Goal: Book appointment/travel/reservation

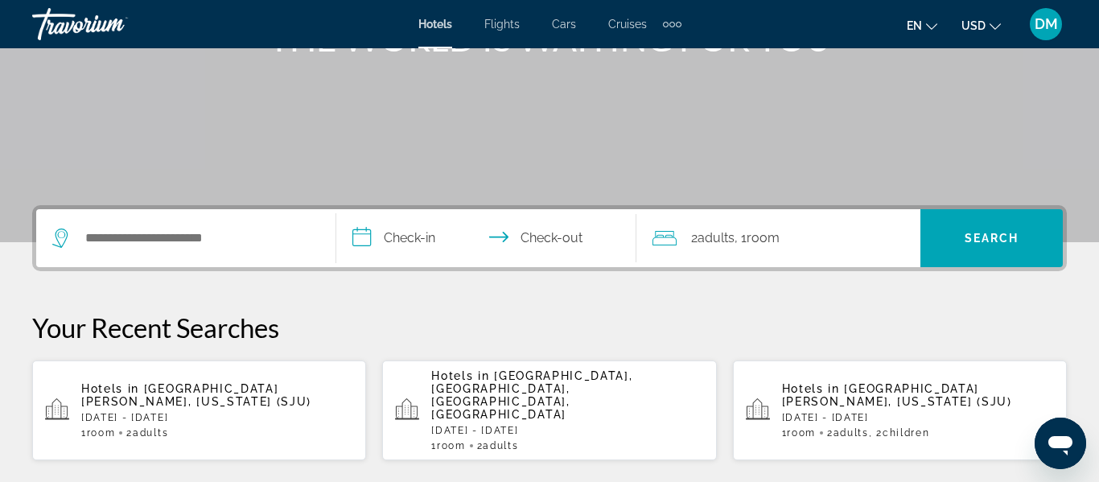
scroll to position [223, 0]
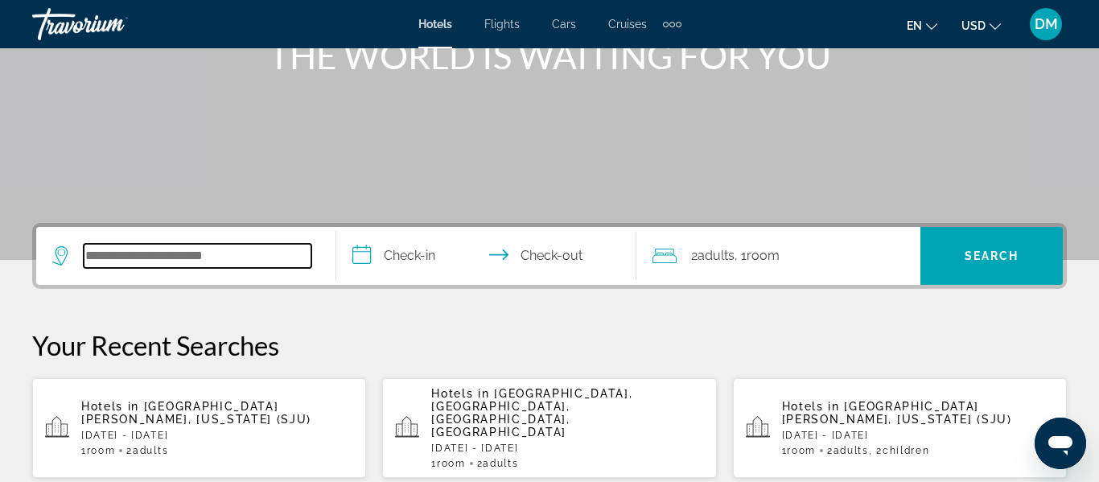
click at [270, 264] on input "Search widget" at bounding box center [198, 256] width 228 height 24
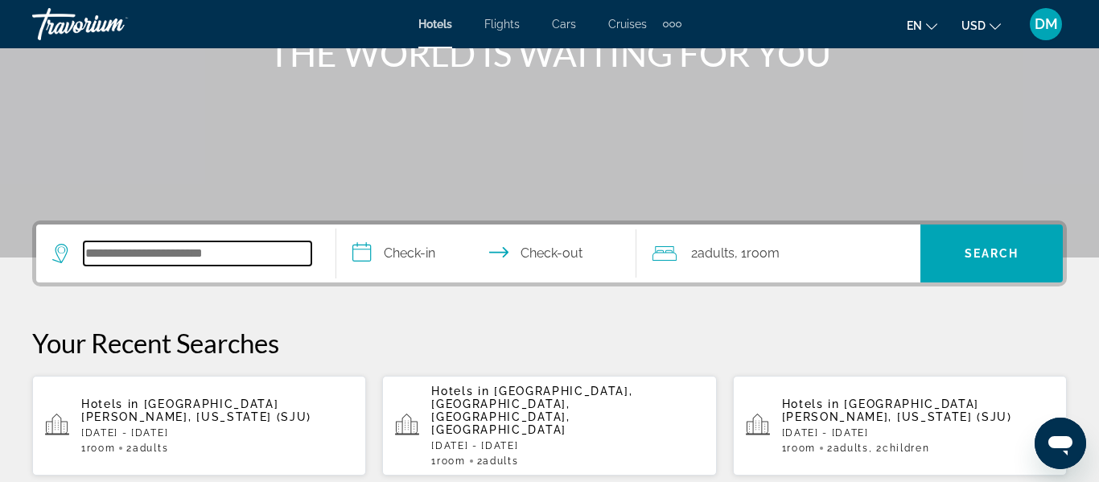
scroll to position [393, 0]
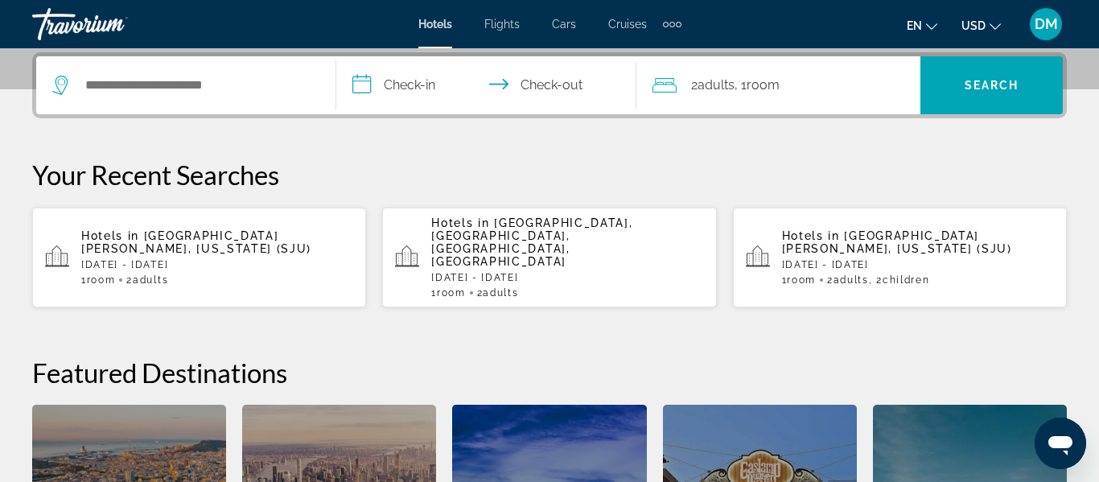
click at [652, 257] on div "Hotels in [GEOGRAPHIC_DATA], [GEOGRAPHIC_DATA], [GEOGRAPHIC_DATA], [GEOGRAPHIC_…" at bounding box center [567, 257] width 272 height 82
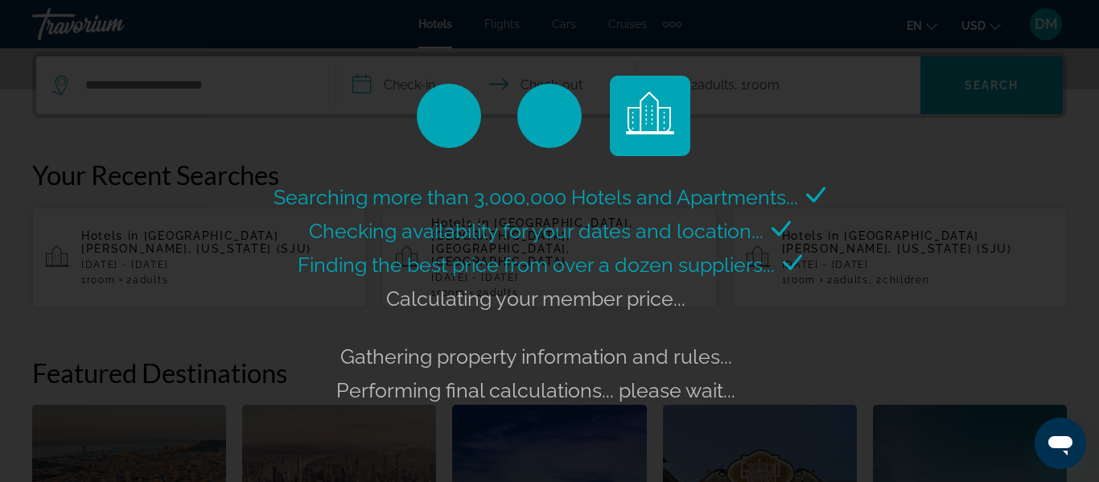
click at [1096, 402] on div "Searching more than 3,000,000 Hotels and Apartments... Checking availability fo…" at bounding box center [549, 241] width 1099 height 482
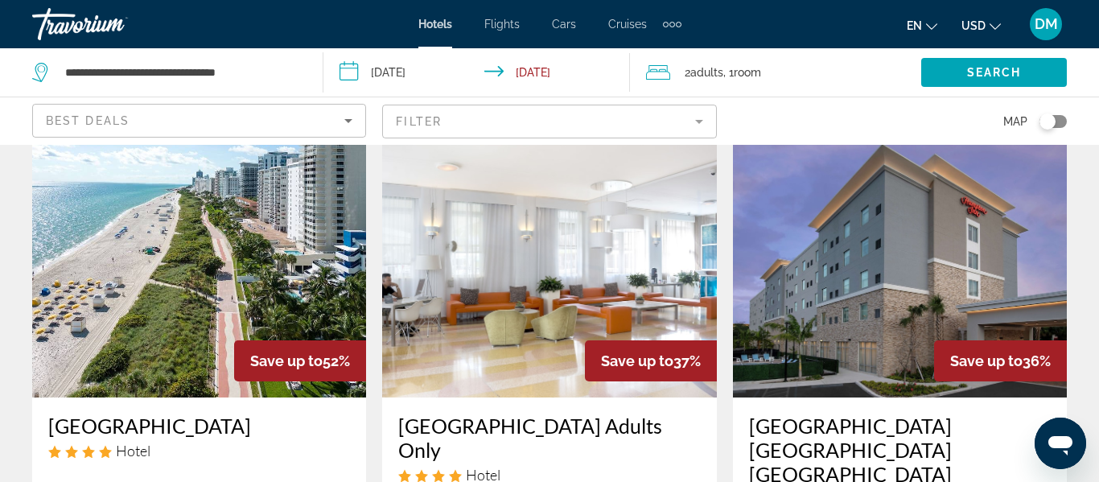
scroll to position [60, 0]
click at [14, 108] on app-hotels-search-filters "Best Deals Filter Map" at bounding box center [549, 121] width 1099 height 48
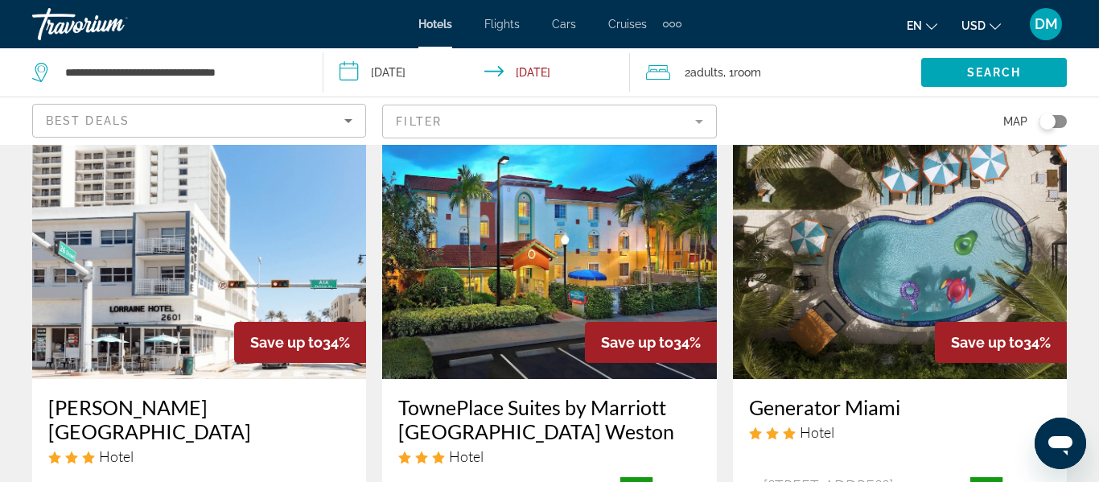
scroll to position [1374, 0]
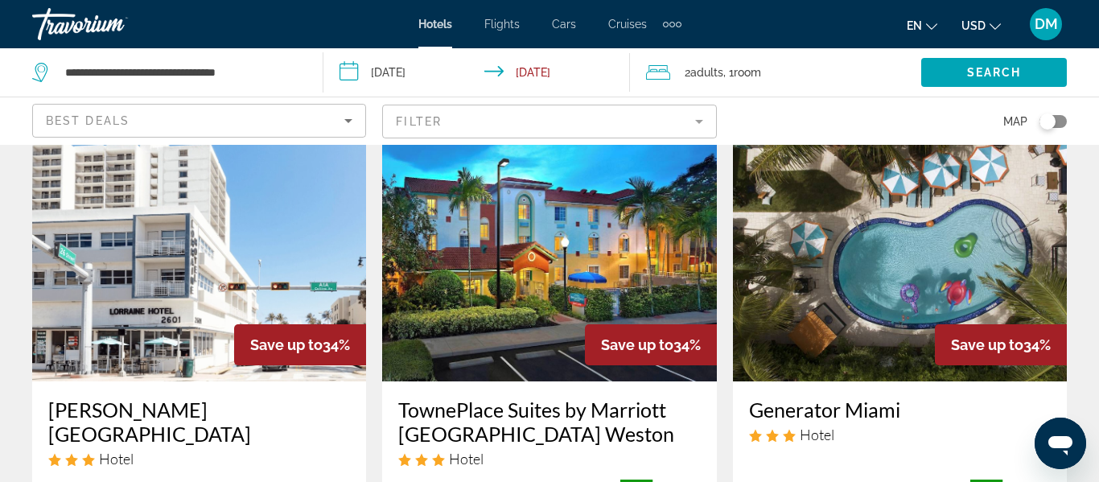
click at [1046, 125] on div "Toggle map" at bounding box center [1047, 121] width 16 height 16
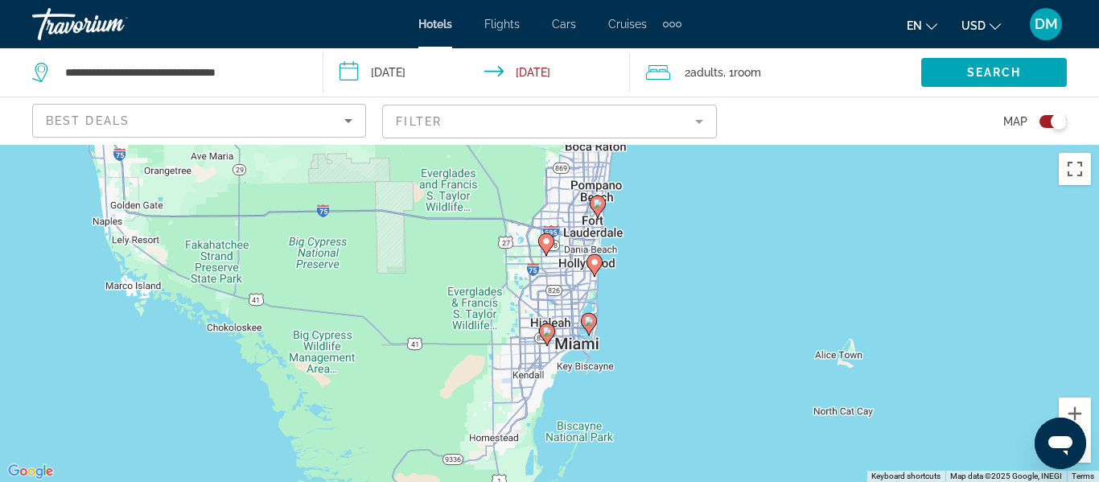
click at [1083, 422] on div "Open messaging window" at bounding box center [1060, 443] width 48 height 48
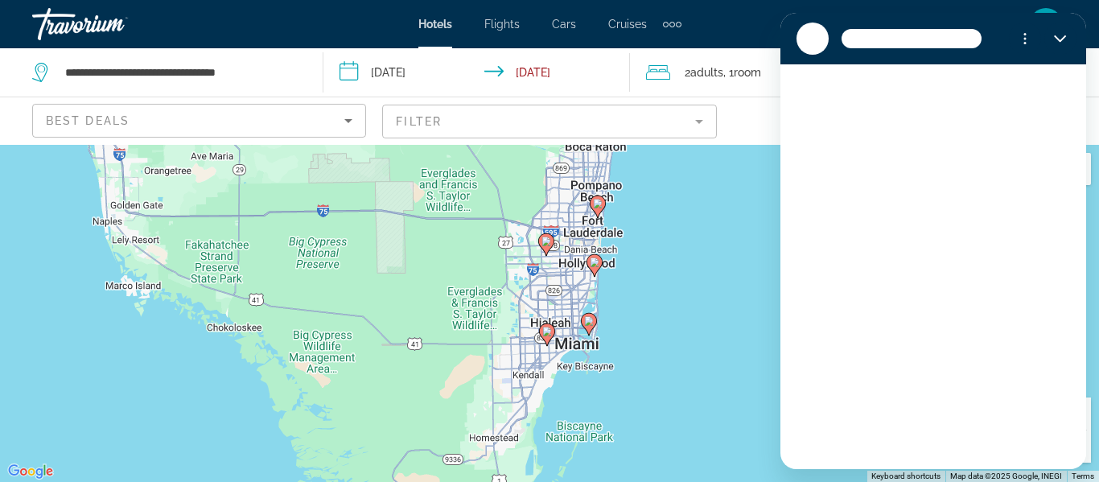
click at [1078, 411] on div "Loading conversation" at bounding box center [933, 266] width 306 height 405
click at [1083, 40] on section at bounding box center [933, 38] width 306 height 51
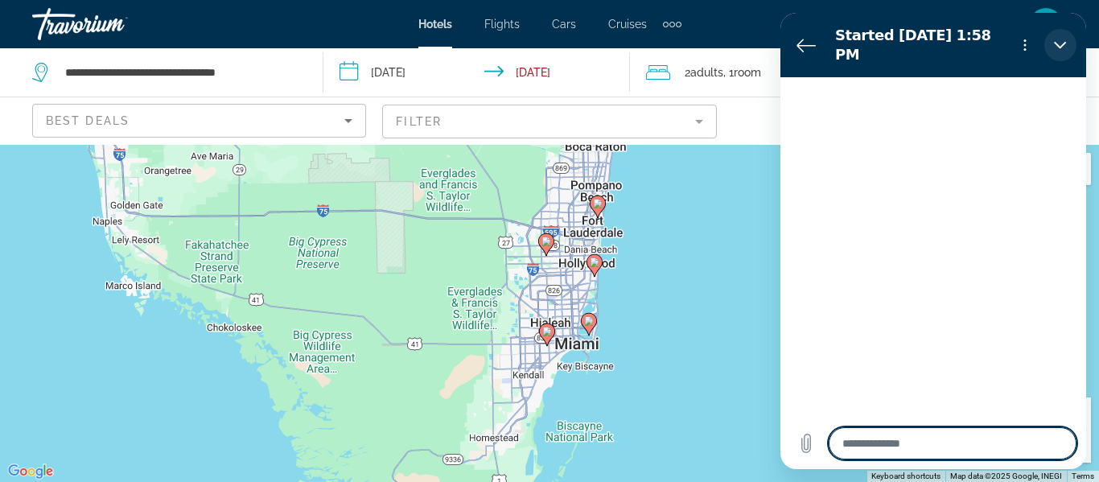
click at [1058, 42] on icon "Close" at bounding box center [1060, 45] width 13 height 13
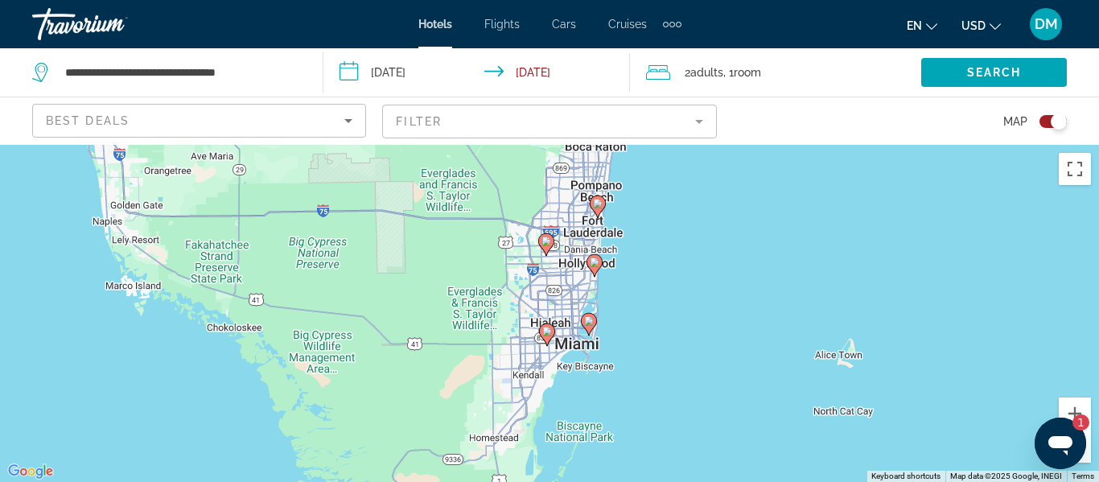
click at [1075, 414] on div "1" at bounding box center [1073, 422] width 32 height 16
type textarea "*"
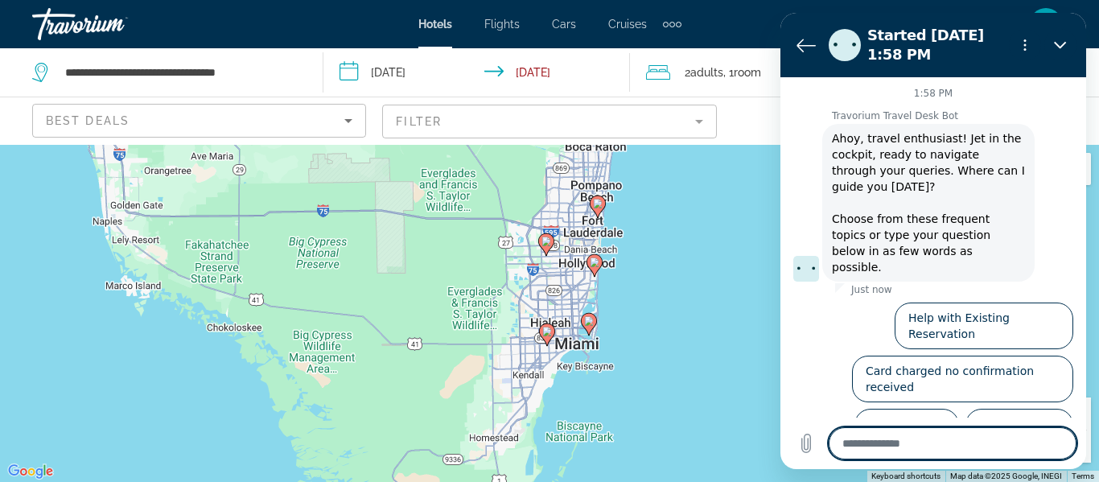
click at [1080, 411] on div "1:58 PM Travorium Travel Desk Bot Travorium Travel Desk Bot says: [PERSON_NAME]…" at bounding box center [933, 247] width 306 height 340
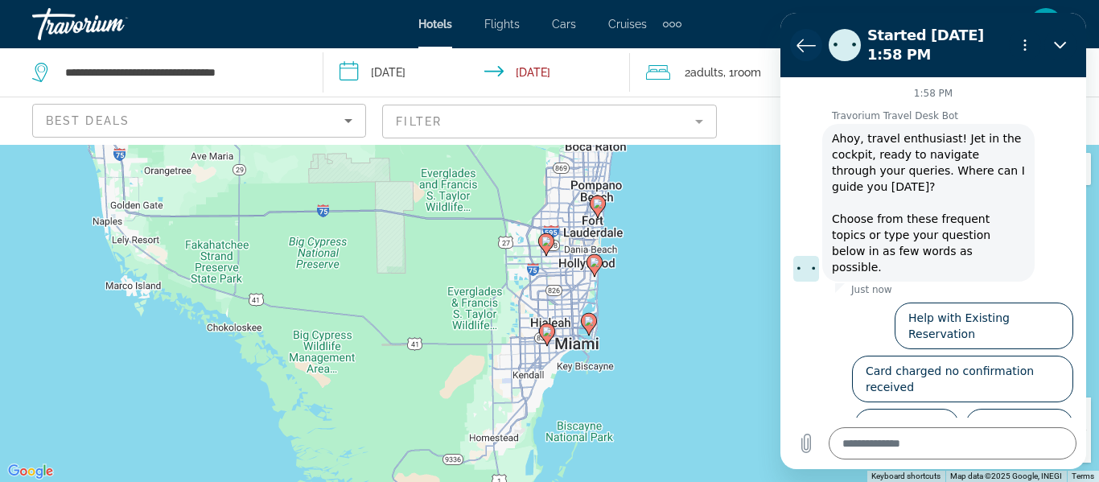
click at [808, 40] on icon "Back to the conversation list" at bounding box center [805, 44] width 19 height 19
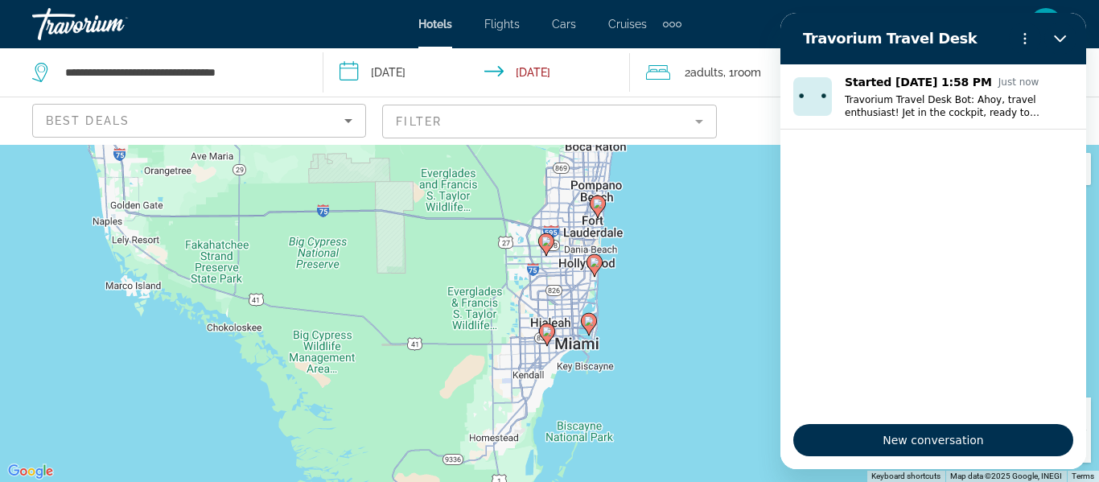
click at [732, 376] on div "To activate drag with keyboard, press Alt + Enter. Once in keyboard drag state,…" at bounding box center [549, 313] width 1099 height 337
click at [1070, 43] on button "Close" at bounding box center [1060, 39] width 32 height 32
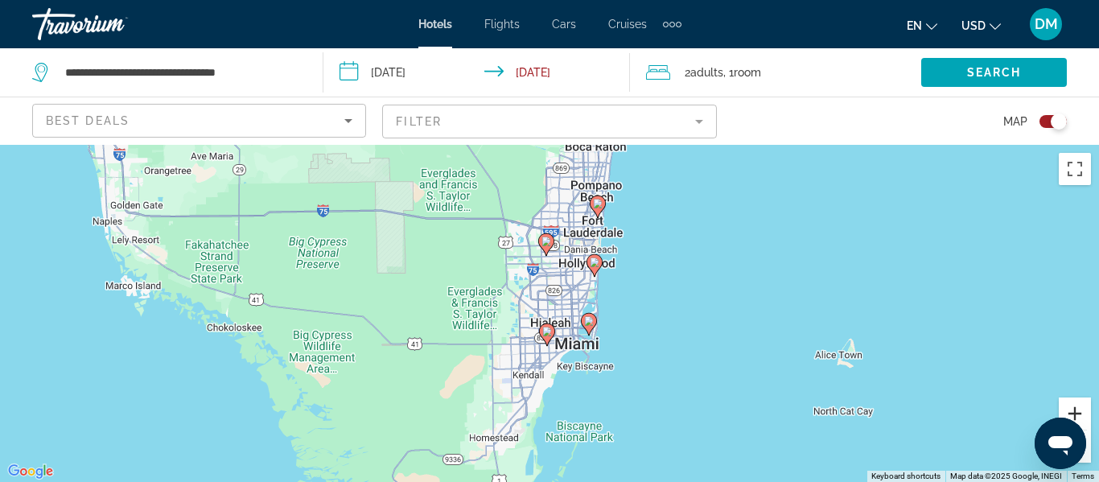
click at [1081, 414] on button "Zoom in" at bounding box center [1075, 413] width 32 height 32
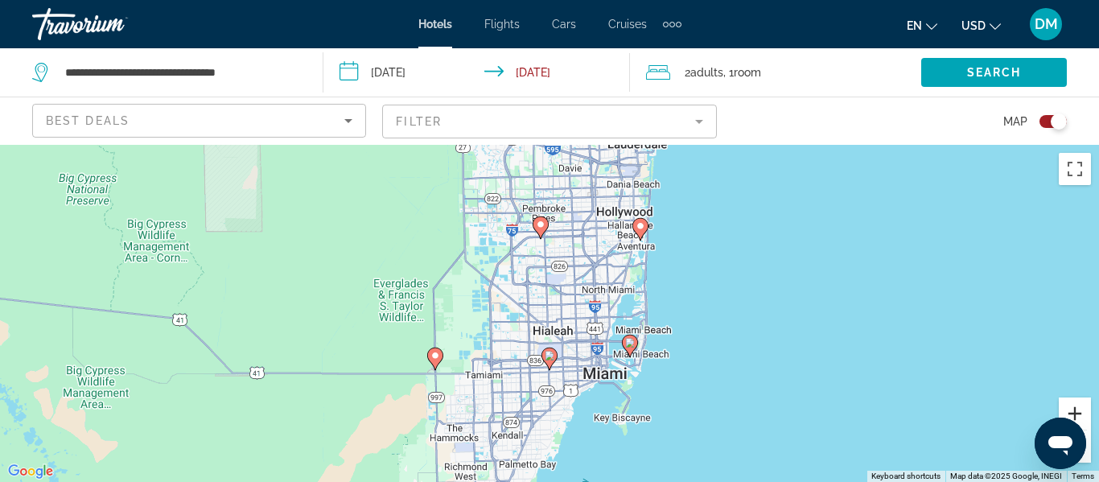
click at [1083, 407] on button "Zoom in" at bounding box center [1075, 413] width 32 height 32
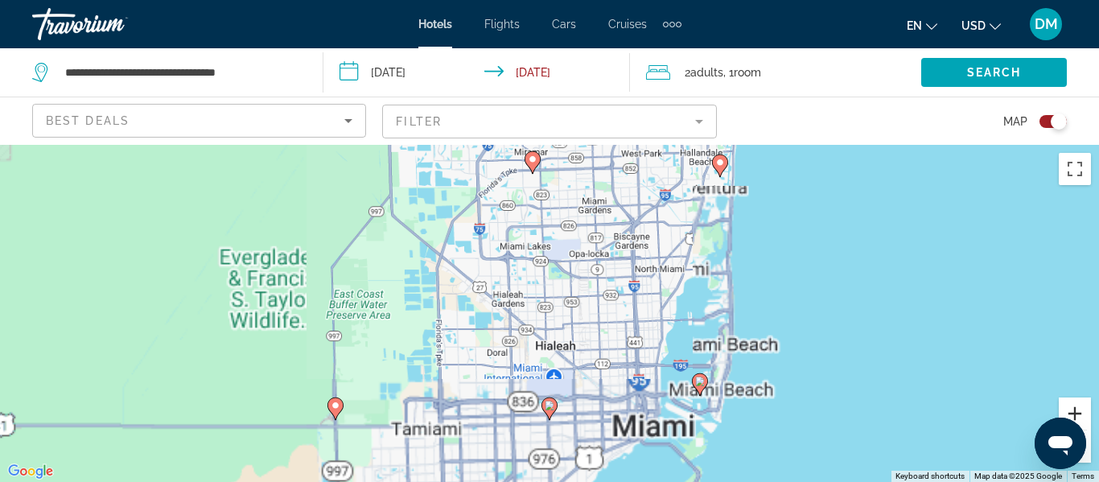
scroll to position [3, 0]
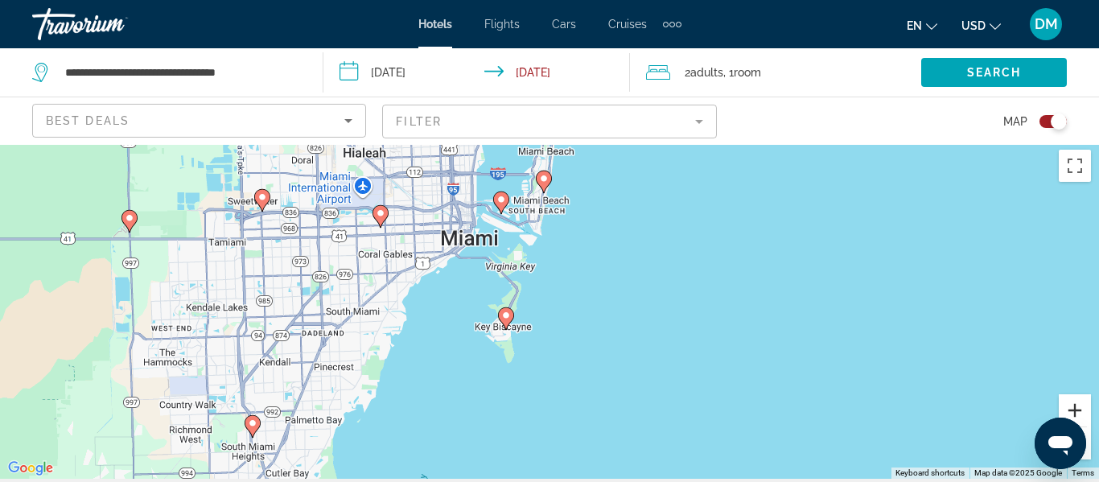
click at [1084, 407] on button "Zoom in" at bounding box center [1075, 410] width 32 height 32
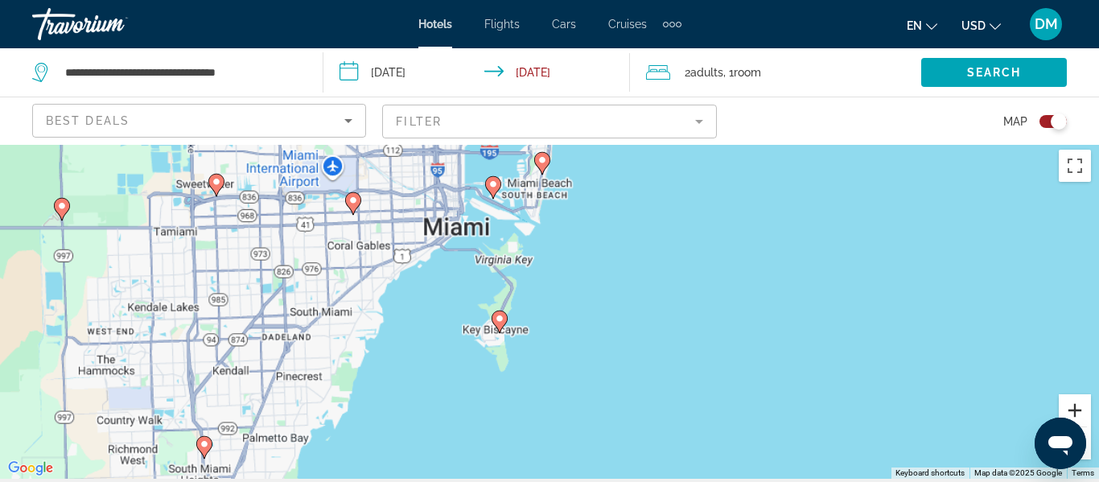
click at [1083, 405] on button "Zoom in" at bounding box center [1075, 410] width 32 height 32
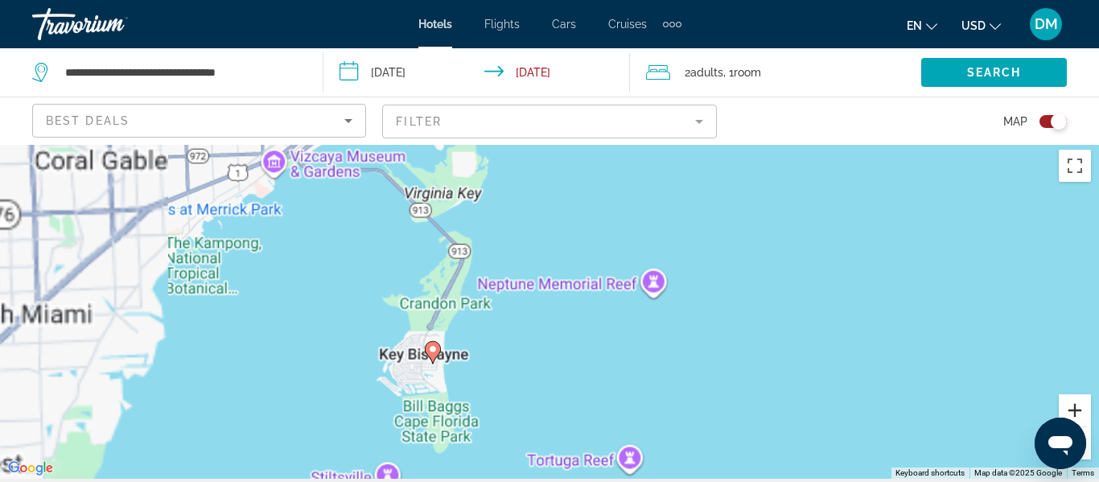
click at [1083, 404] on button "Zoom in" at bounding box center [1075, 410] width 32 height 32
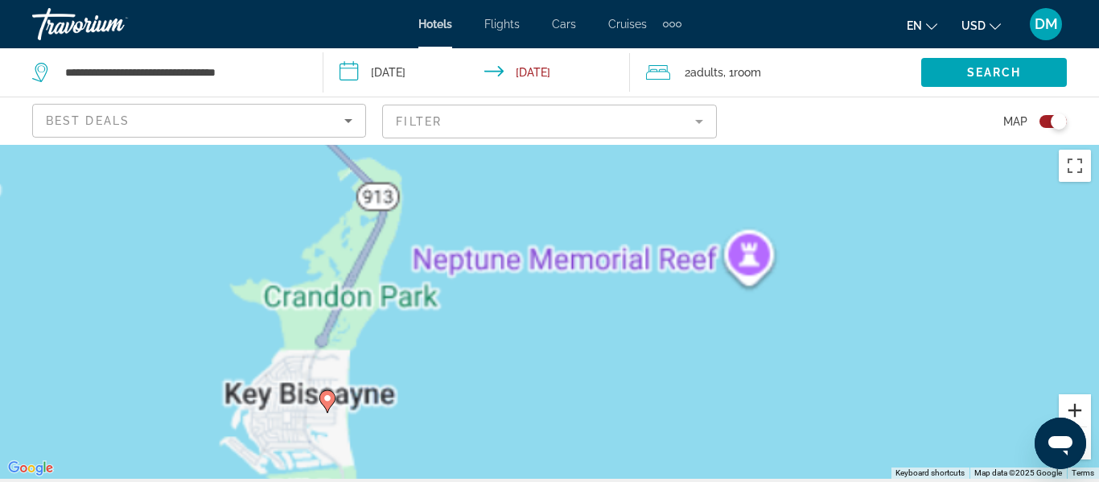
click at [1081, 405] on button "Zoom in" at bounding box center [1075, 410] width 32 height 32
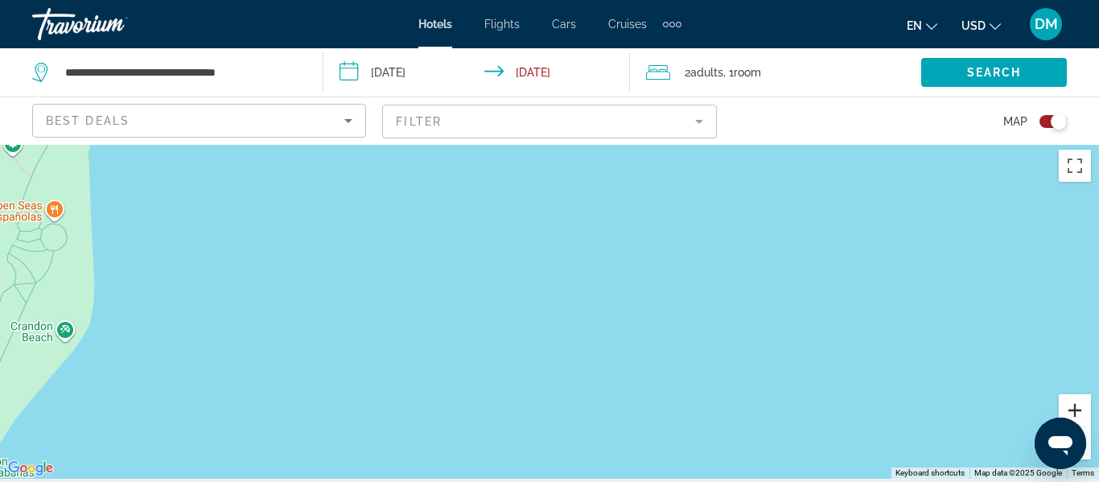
scroll to position [2, 0]
click at [1088, 449] on button "Zoom out" at bounding box center [1075, 444] width 32 height 32
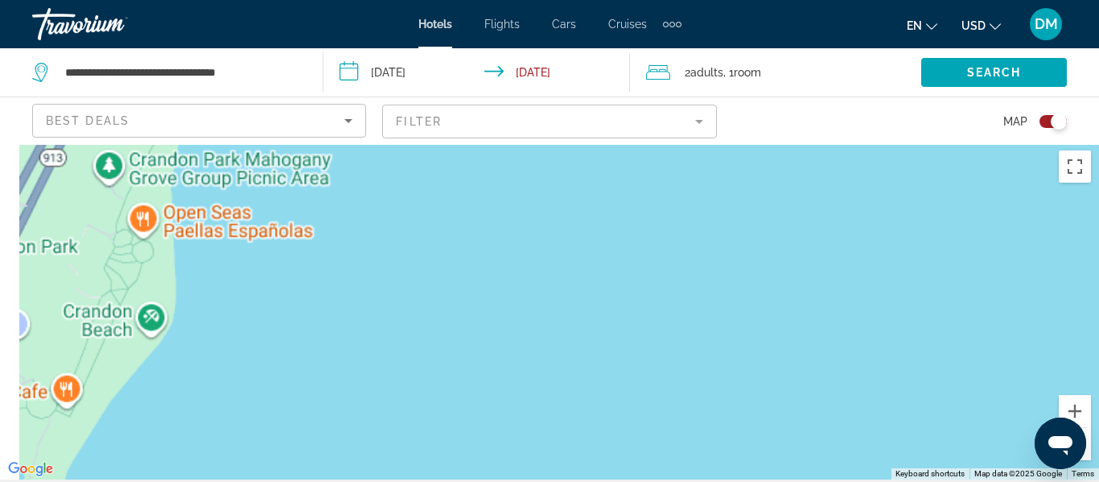
click at [1086, 446] on button "Zoom out" at bounding box center [1075, 444] width 32 height 32
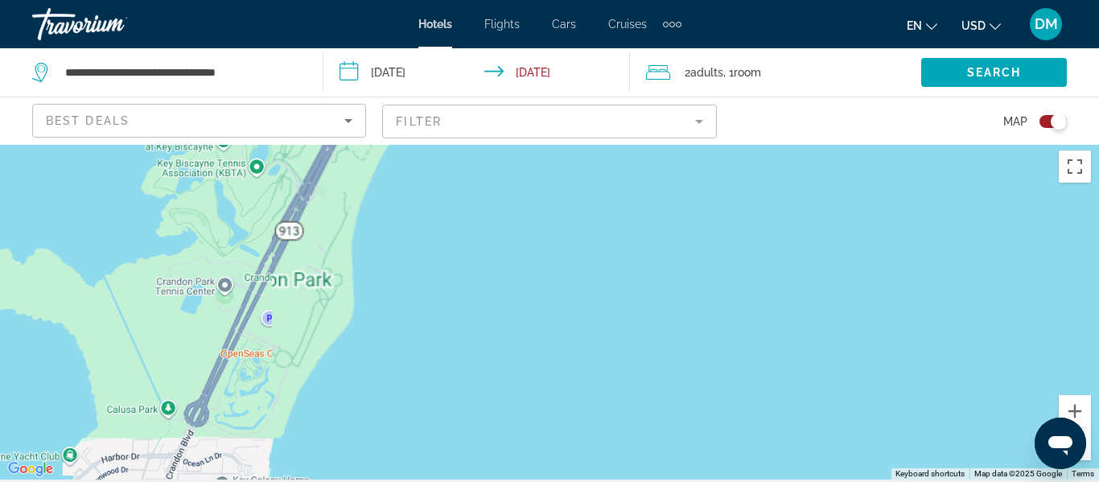
click at [1082, 440] on div "Open messaging window" at bounding box center [1060, 443] width 48 height 48
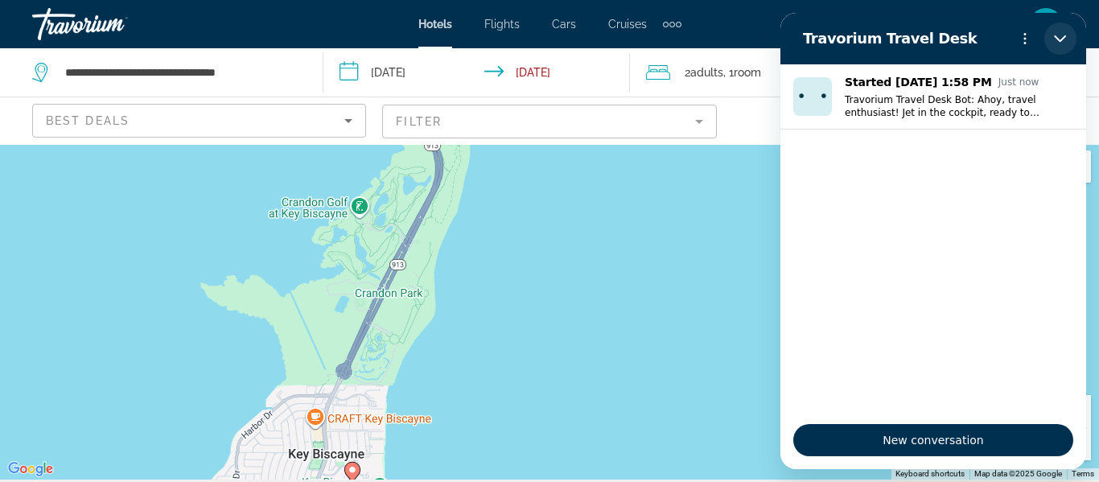
click at [1060, 51] on button "Close" at bounding box center [1060, 39] width 32 height 32
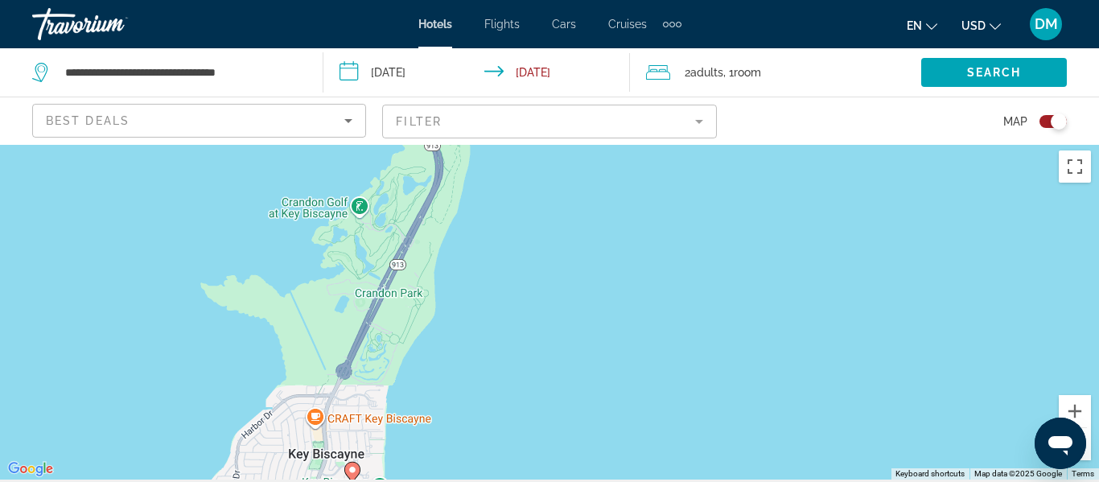
click at [492, 300] on div "To activate drag with keyboard, press Alt + Enter. Once in keyboard drag state,…" at bounding box center [549, 310] width 1099 height 337
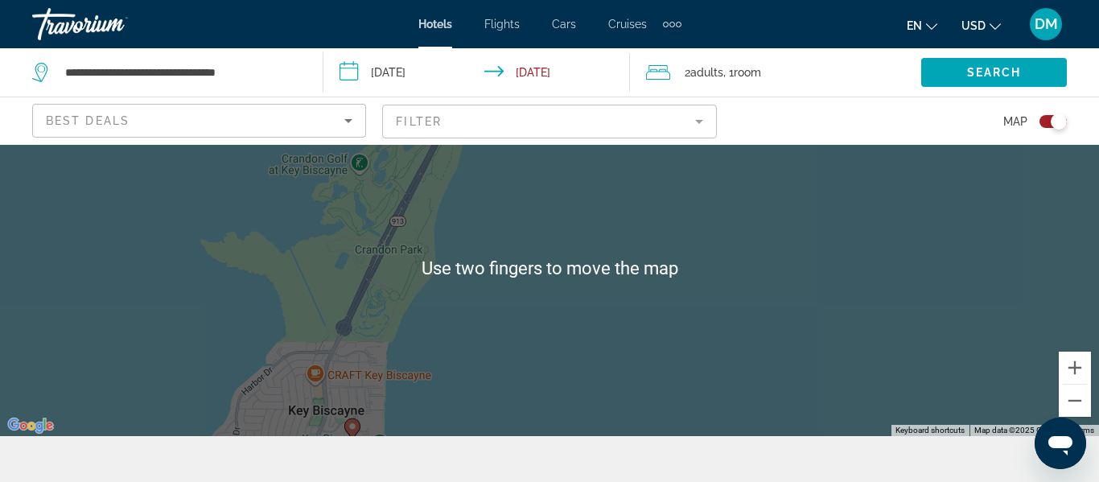
scroll to position [47, 0]
click at [1079, 406] on button "Zoom out" at bounding box center [1075, 400] width 32 height 32
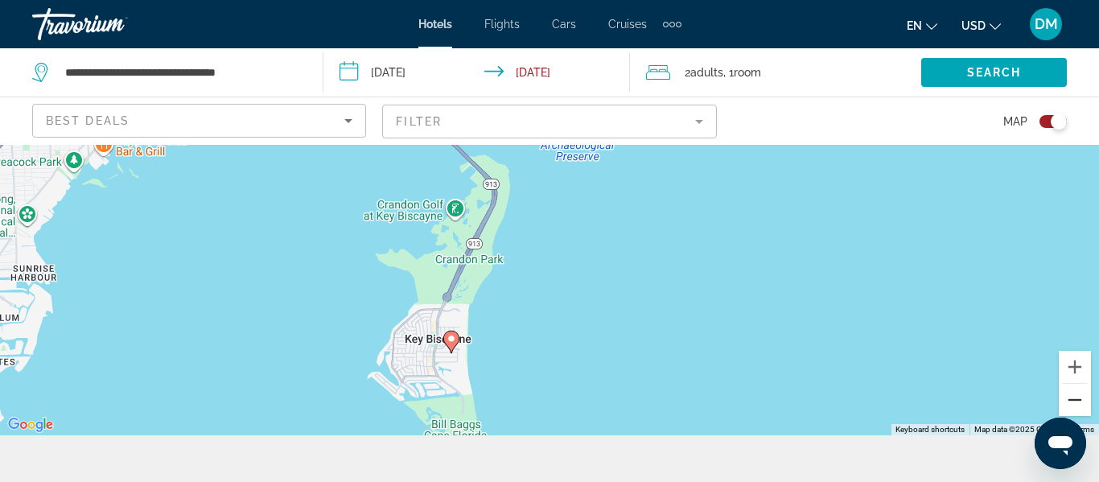
click at [1075, 403] on button "Zoom out" at bounding box center [1075, 400] width 32 height 32
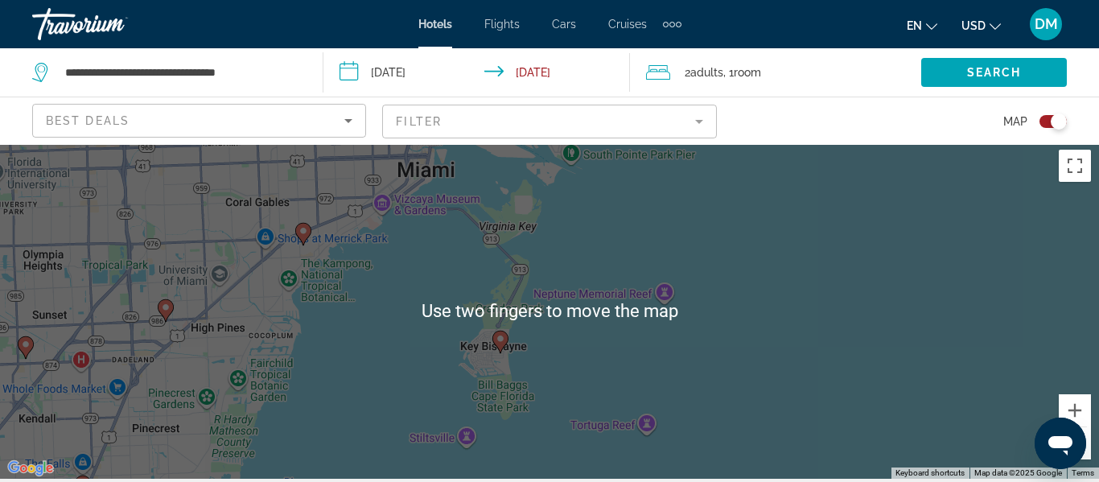
scroll to position [0, 0]
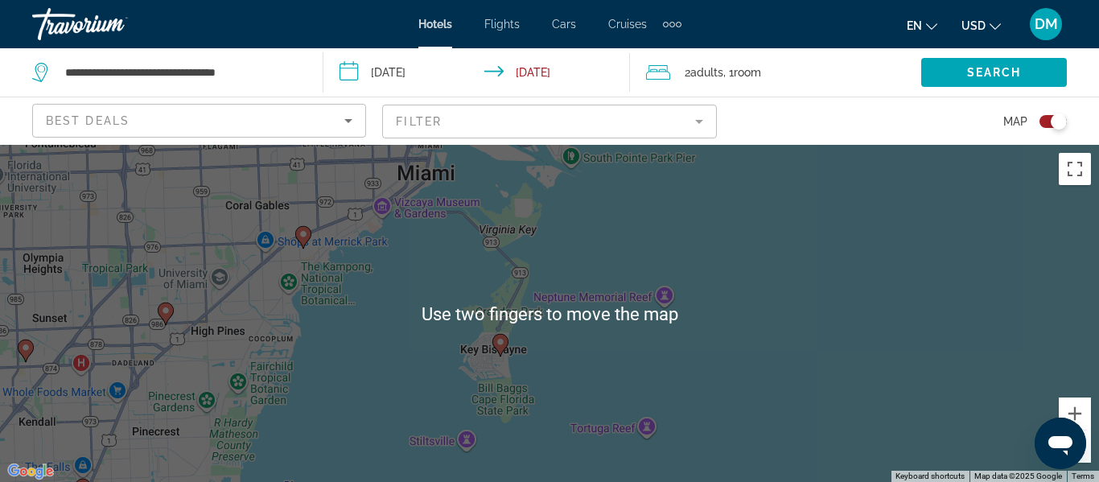
click at [668, 327] on div "To activate drag with keyboard, press Alt + Enter. Once in keyboard drag state,…" at bounding box center [549, 313] width 1099 height 337
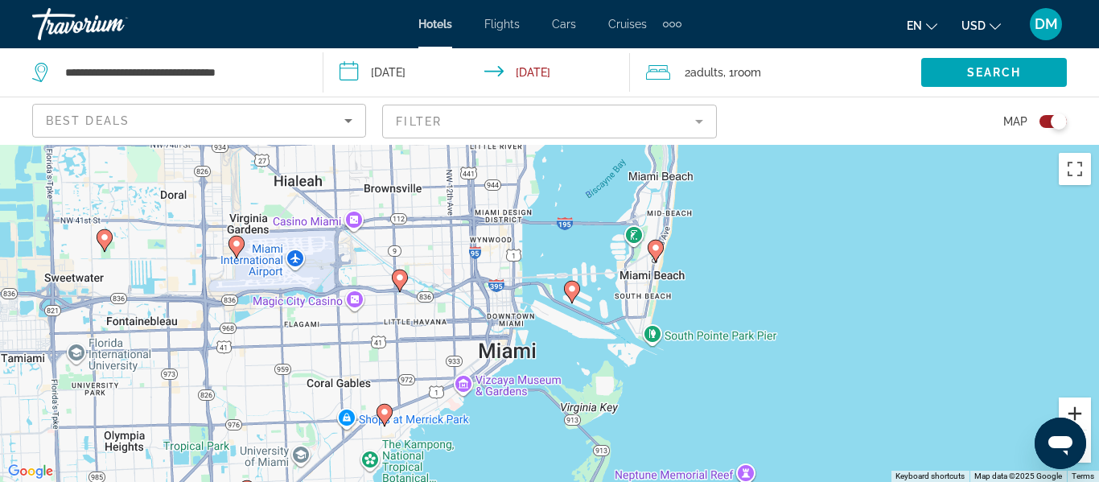
click at [1085, 403] on button "Zoom in" at bounding box center [1075, 413] width 32 height 32
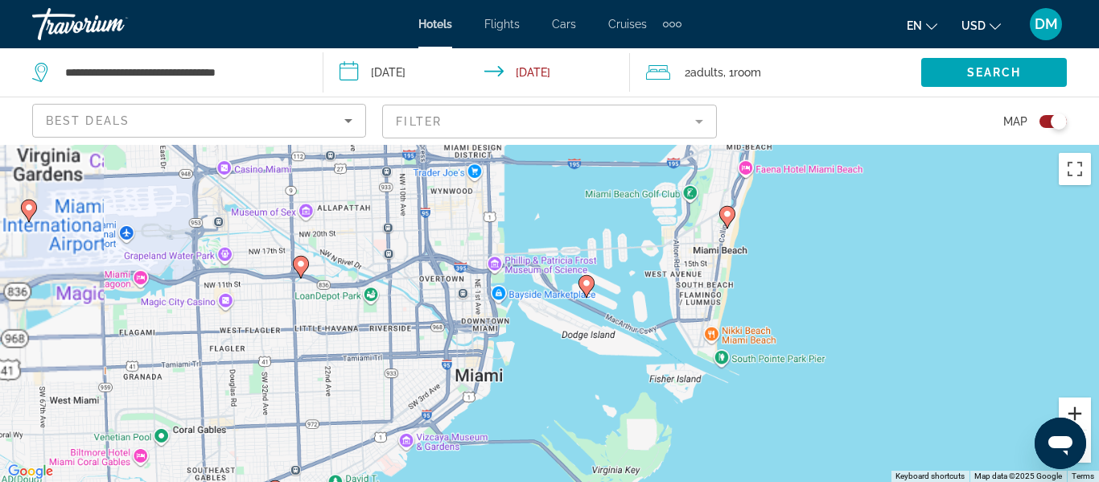
click at [1086, 410] on button "Zoom in" at bounding box center [1075, 413] width 32 height 32
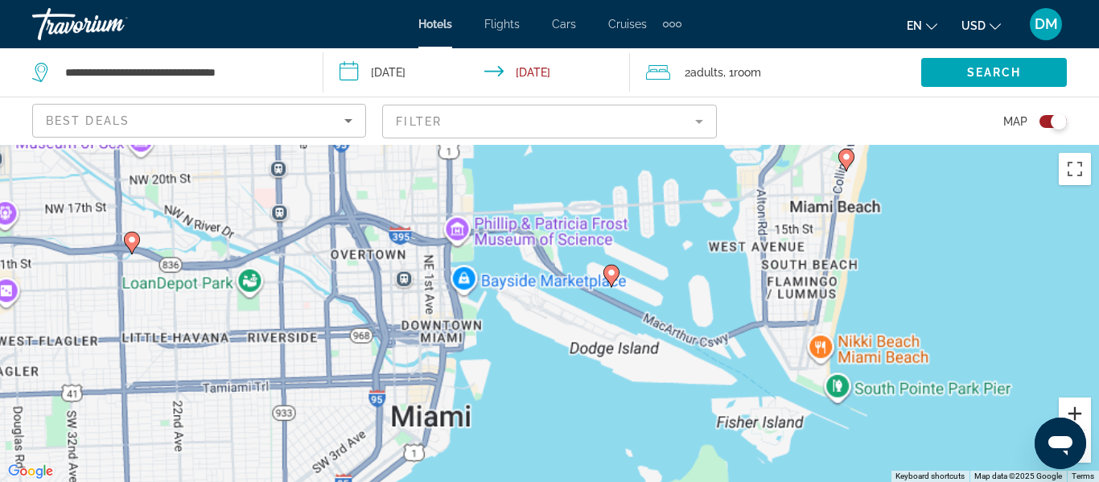
click at [1083, 404] on button "Zoom in" at bounding box center [1075, 413] width 32 height 32
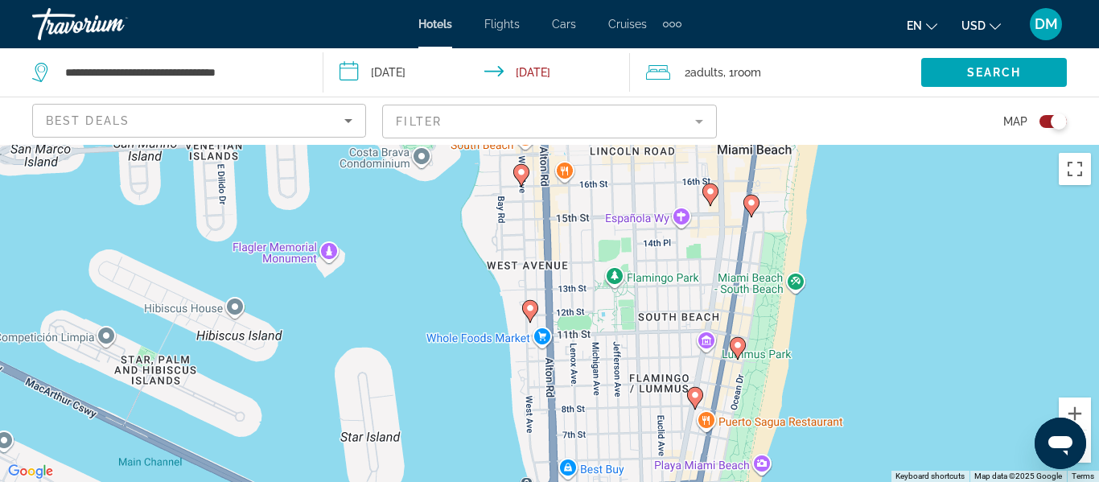
click at [713, 203] on gmp-advanced-marker "Main content" at bounding box center [710, 195] width 16 height 24
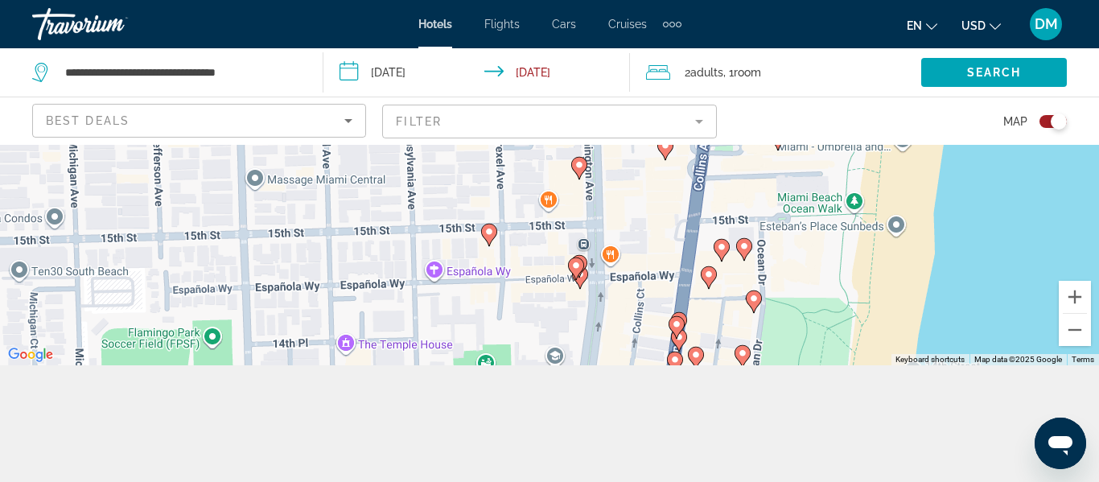
scroll to position [121, 0]
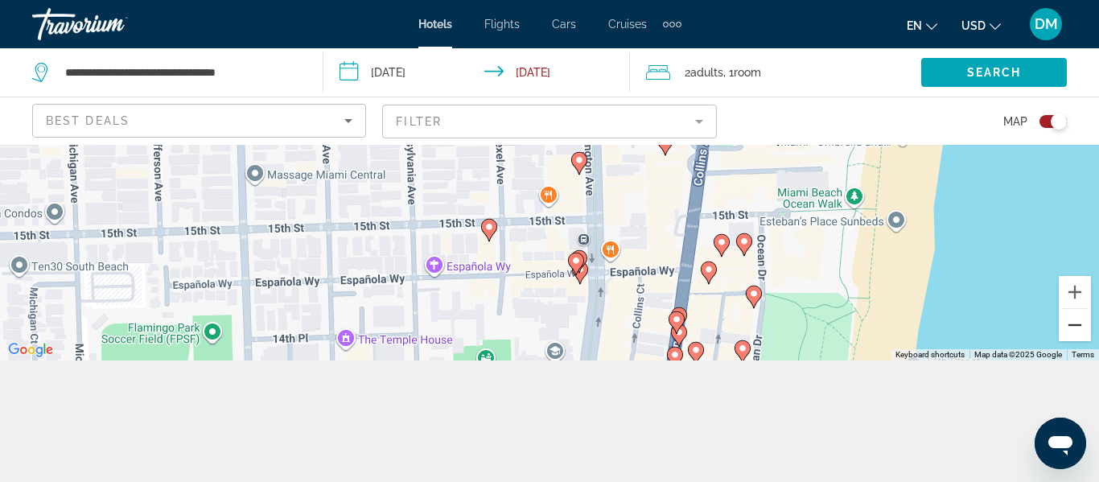
click at [1067, 328] on button "Zoom out" at bounding box center [1075, 325] width 32 height 32
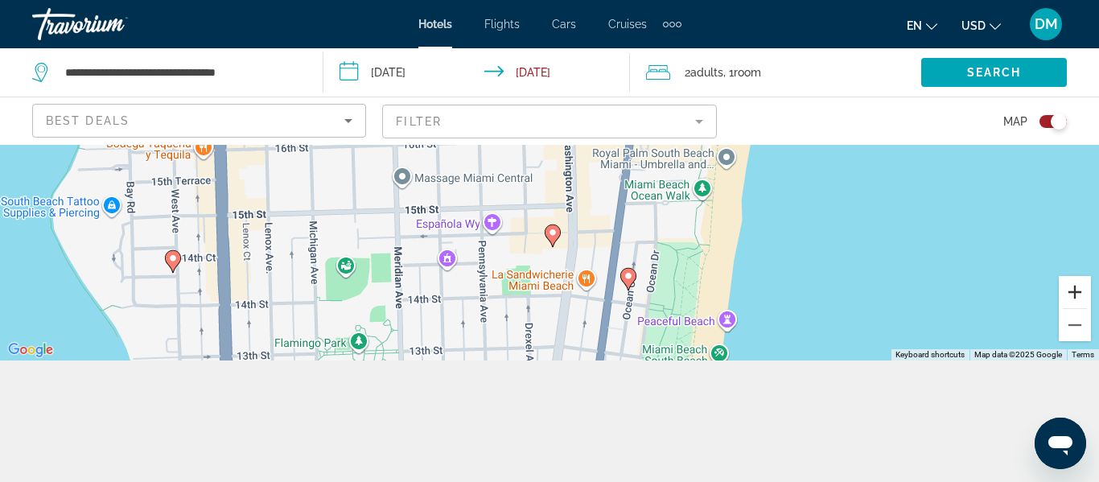
click at [1077, 286] on button "Zoom in" at bounding box center [1075, 292] width 32 height 32
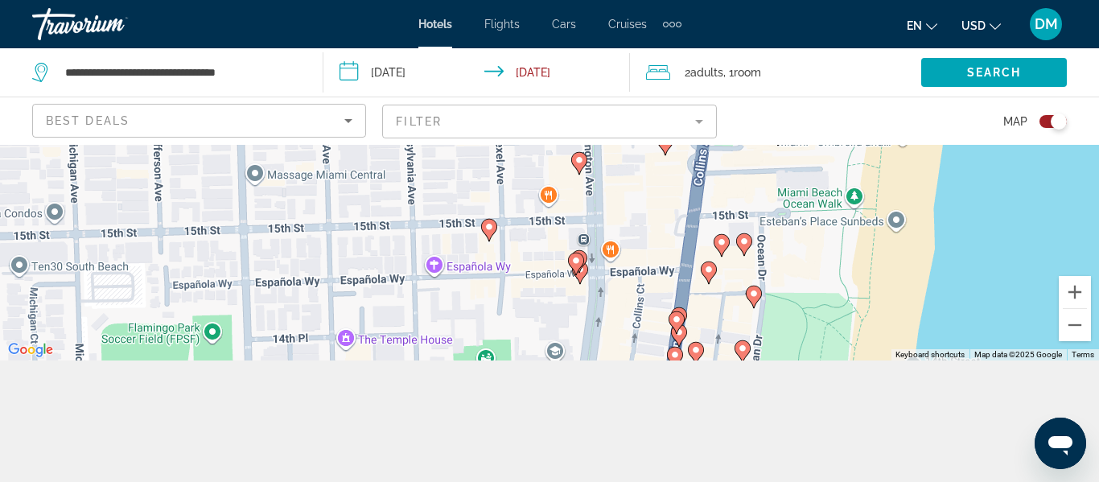
click at [739, 253] on gmp-advanced-marker "Main content" at bounding box center [744, 244] width 16 height 24
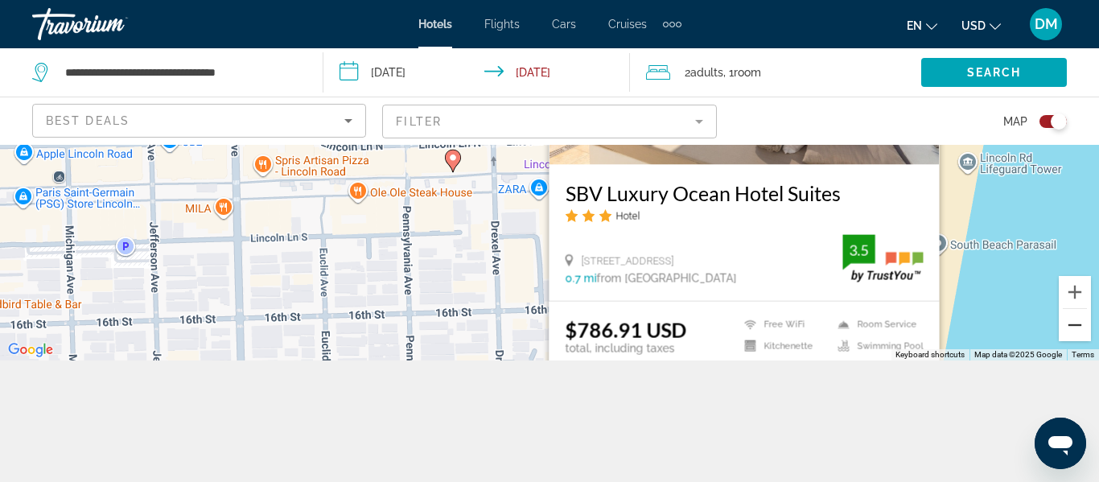
click at [1083, 331] on button "Zoom out" at bounding box center [1075, 325] width 32 height 32
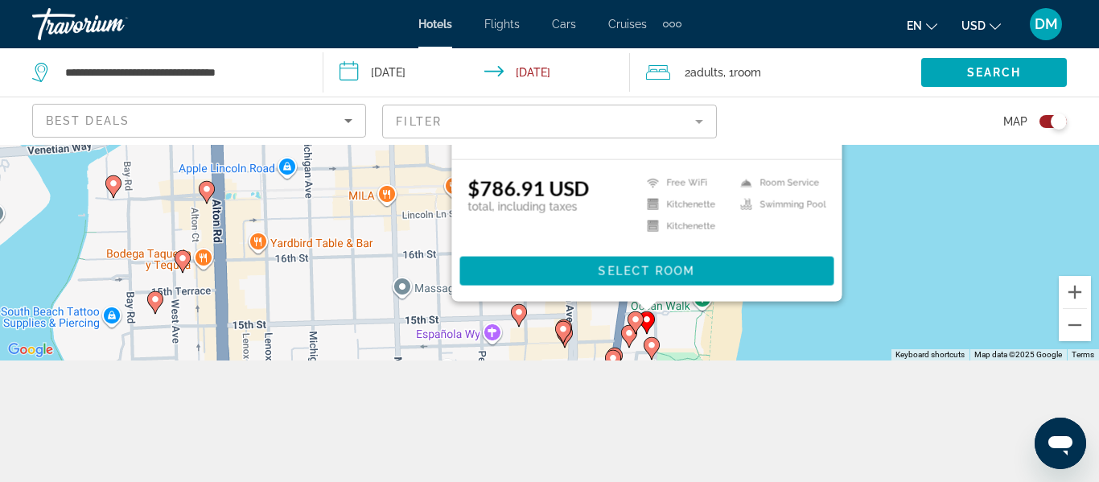
click at [651, 344] on image "Main content" at bounding box center [652, 345] width 10 height 10
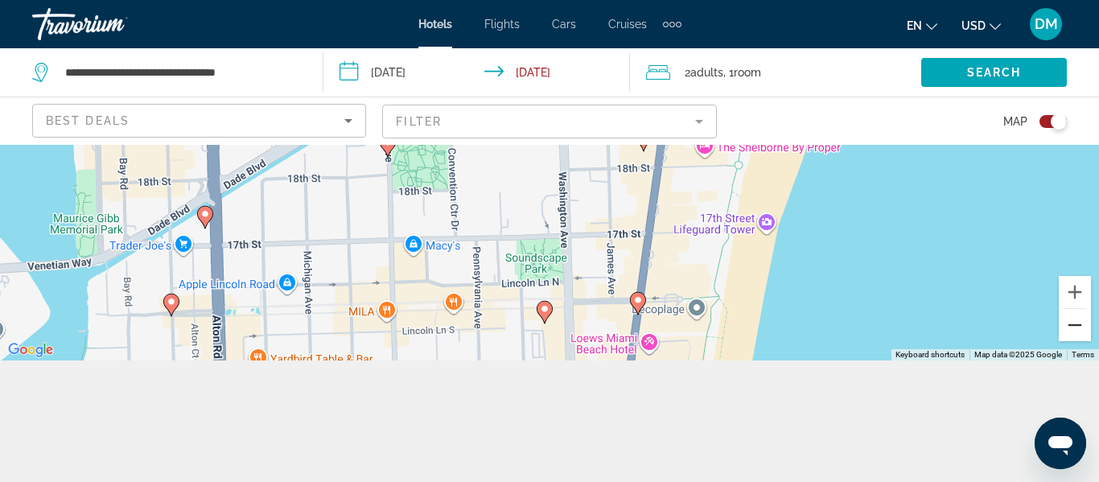
click at [1076, 331] on button "Zoom out" at bounding box center [1075, 325] width 32 height 32
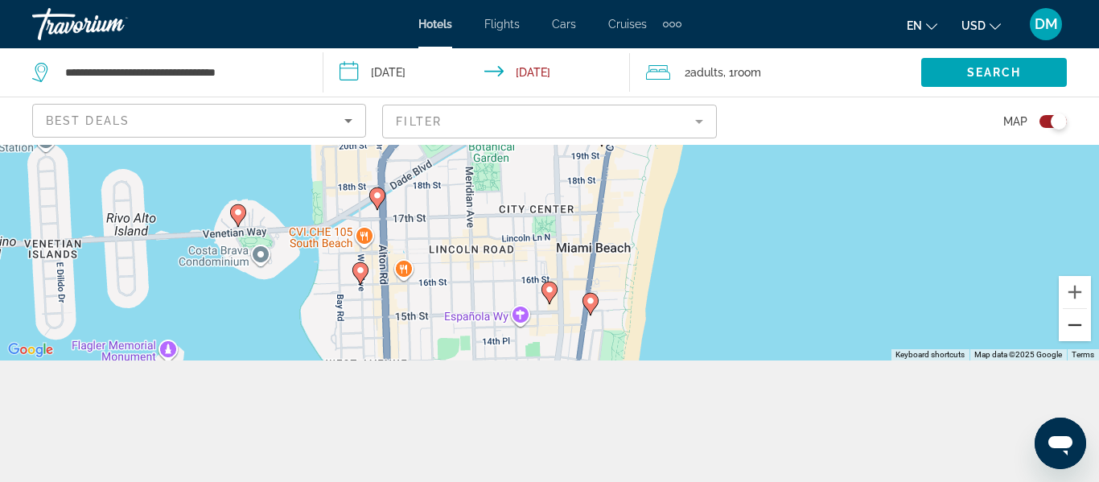
click at [1075, 331] on button "Zoom out" at bounding box center [1075, 325] width 32 height 32
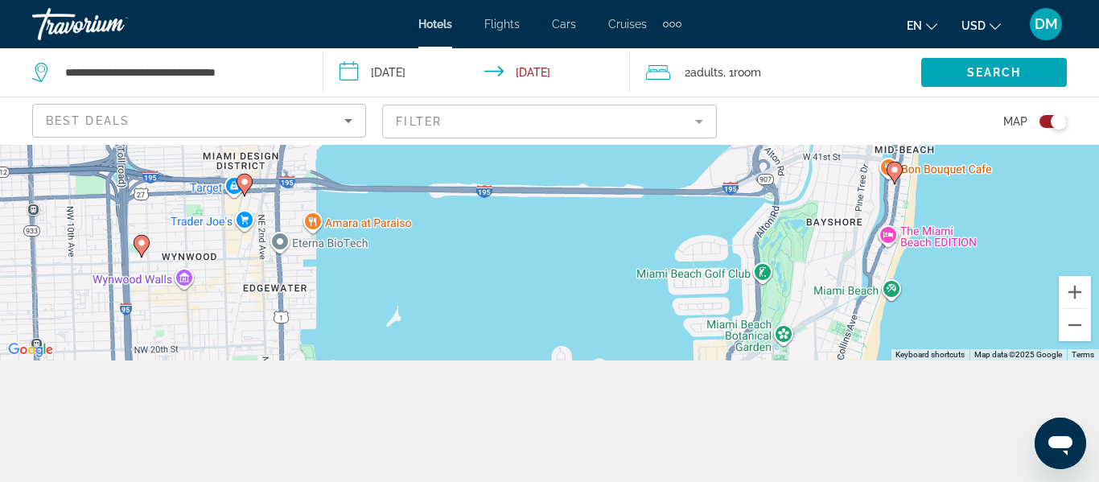
click at [895, 167] on image "Main content" at bounding box center [895, 170] width 10 height 10
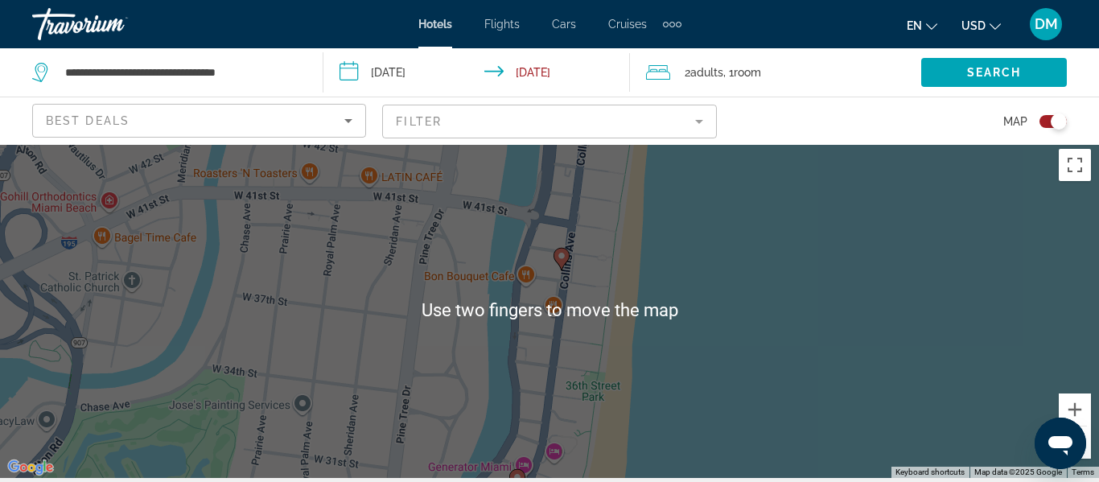
scroll to position [2, 0]
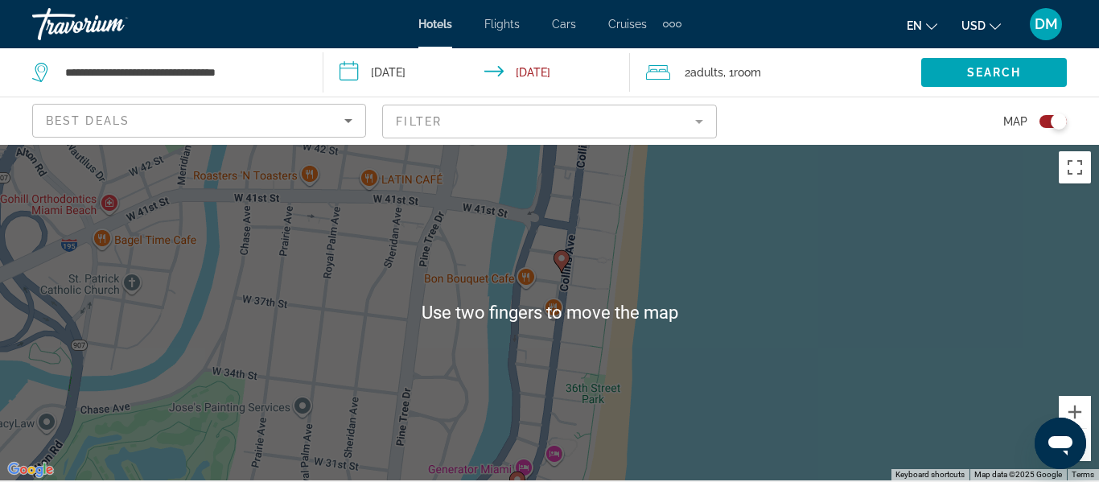
click at [556, 265] on gmp-advanced-marker "Main content" at bounding box center [561, 261] width 16 height 24
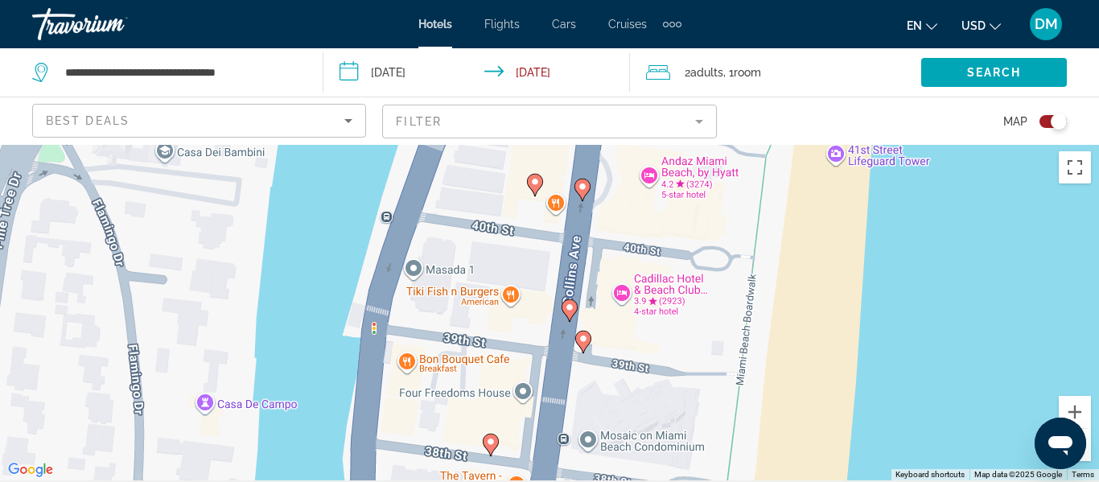
click at [553, 300] on div "To navigate, press the arrow keys. To activate drag with keyboard, press Alt + …" at bounding box center [549, 311] width 1099 height 337
click at [568, 319] on icon "Main content" at bounding box center [569, 309] width 16 height 23
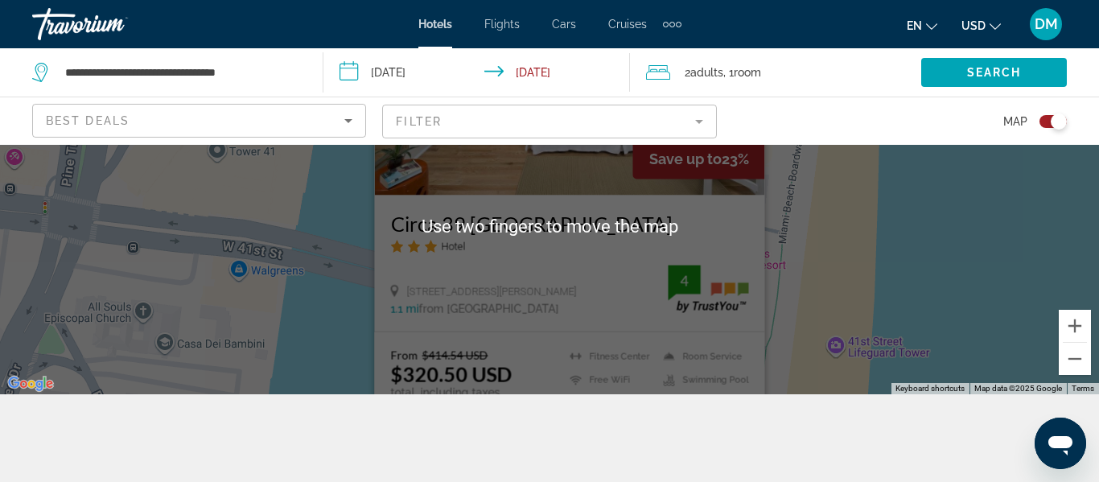
scroll to position [85, 0]
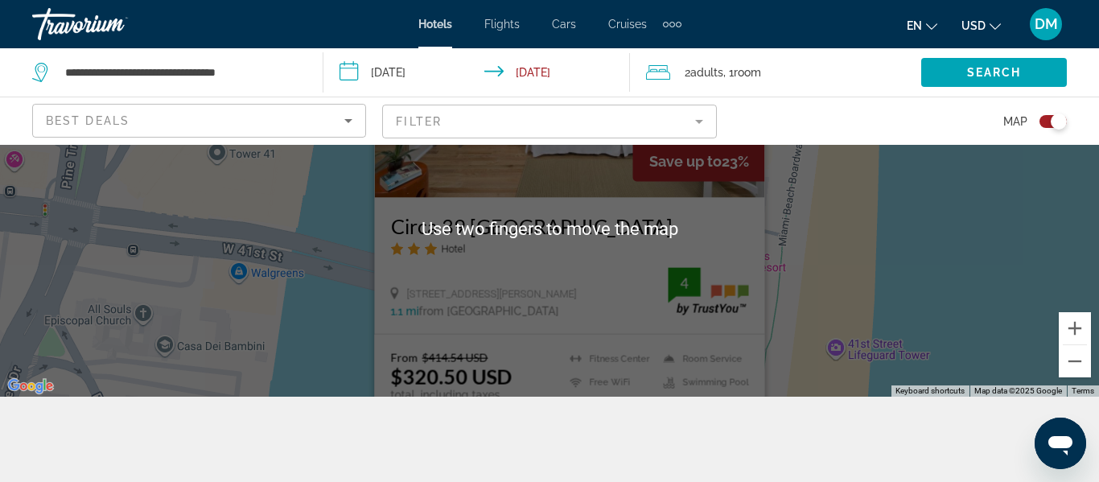
click at [1065, 228] on div "To navigate, press the arrow keys. To activate drag with keyboard, press Alt + …" at bounding box center [549, 228] width 1099 height 337
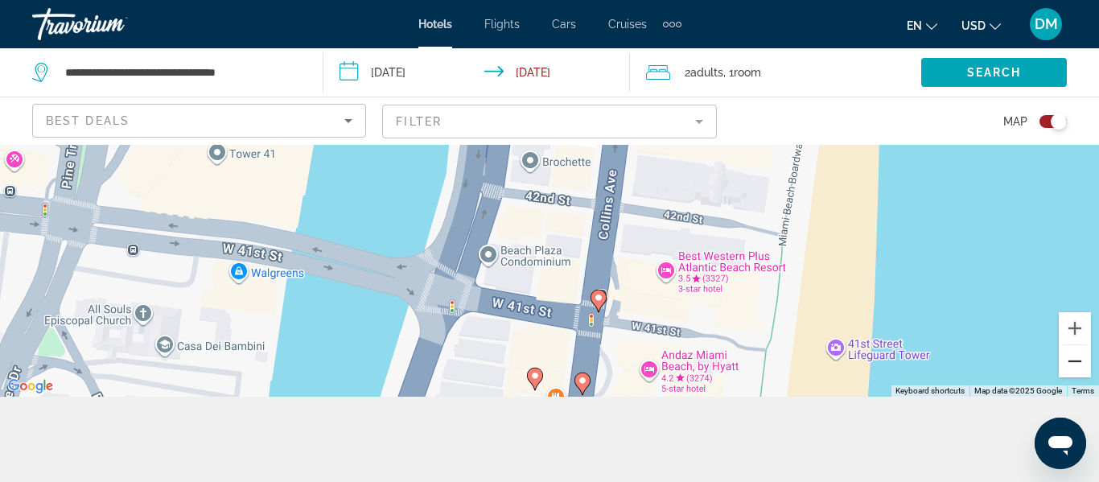
click at [1078, 367] on button "Zoom out" at bounding box center [1075, 361] width 32 height 32
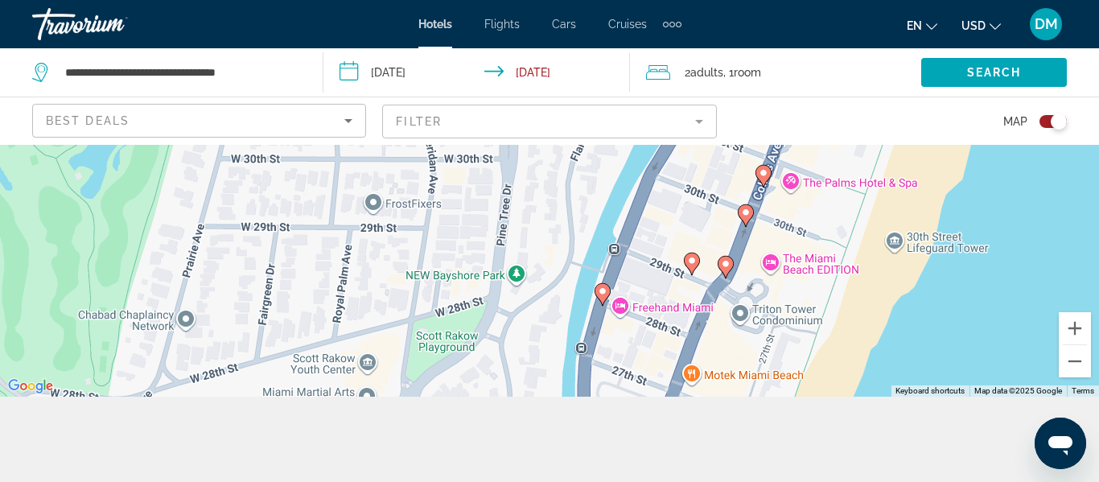
click at [726, 274] on icon "Main content" at bounding box center [725, 266] width 14 height 21
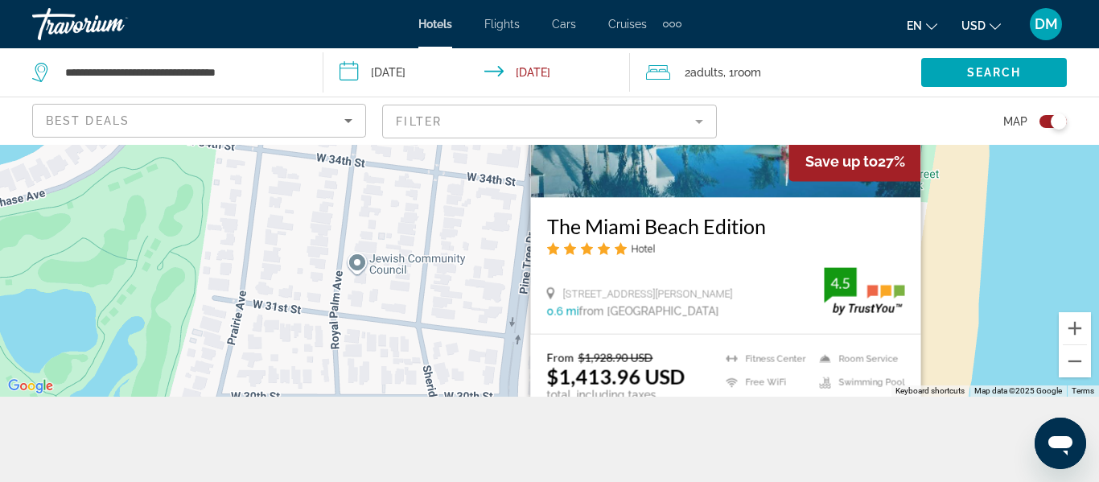
click at [1053, 276] on div "To navigate, press the arrow keys. To activate drag with keyboard, press Alt + …" at bounding box center [549, 228] width 1099 height 337
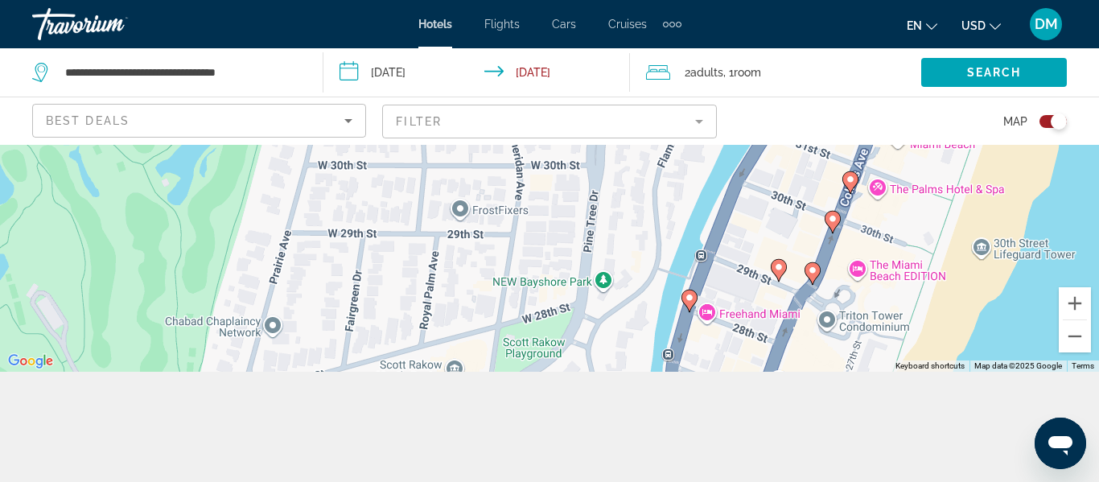
scroll to position [145, 0]
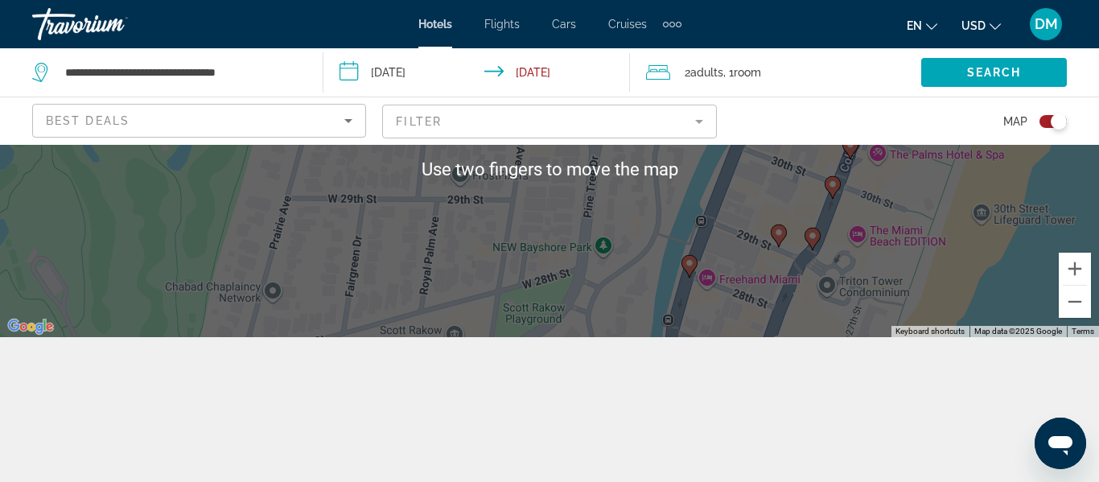
click at [685, 269] on icon "Main content" at bounding box center [689, 265] width 14 height 21
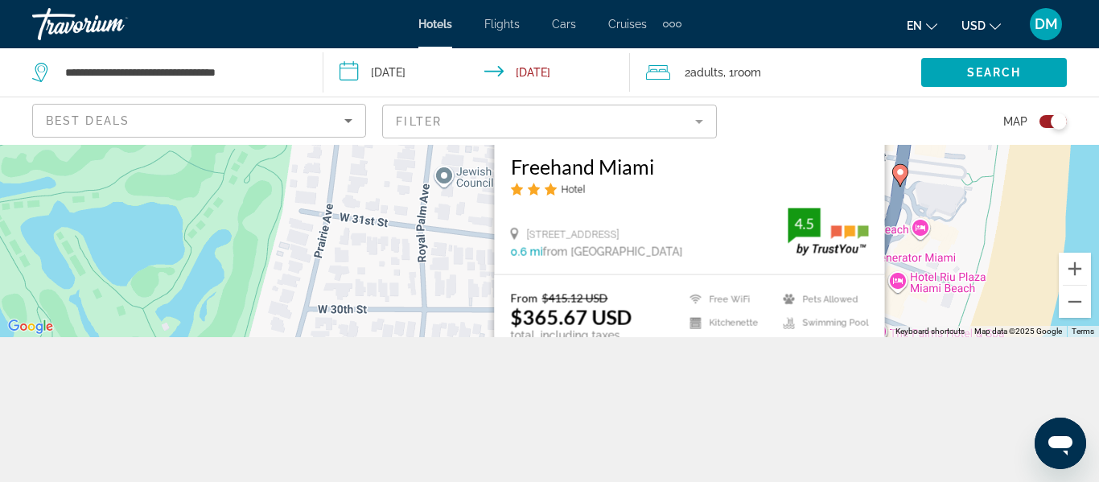
click at [1057, 209] on div "To navigate, press the arrow keys. To activate drag with keyboard, press Alt + …" at bounding box center [549, 168] width 1099 height 337
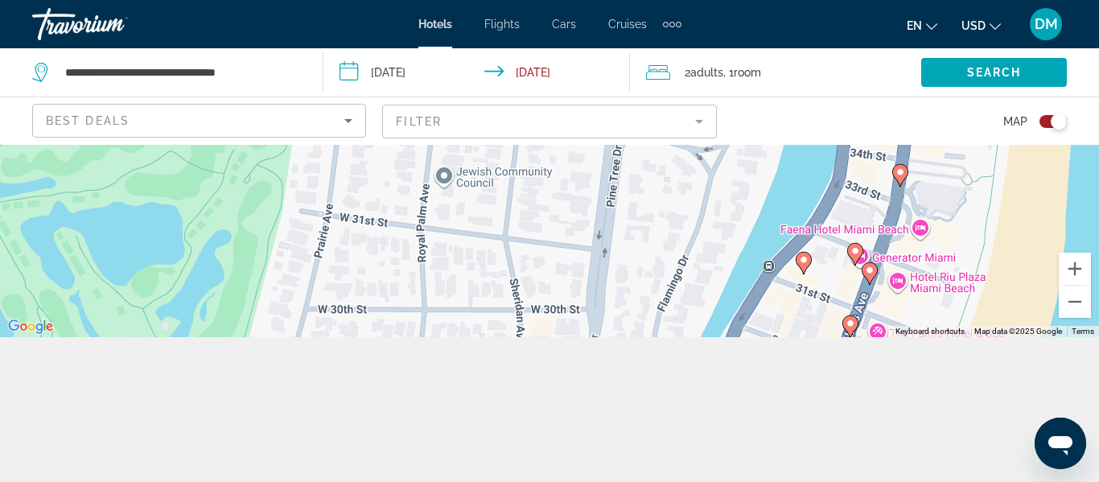
click at [1047, 127] on div "Toggle map" at bounding box center [1052, 121] width 27 height 13
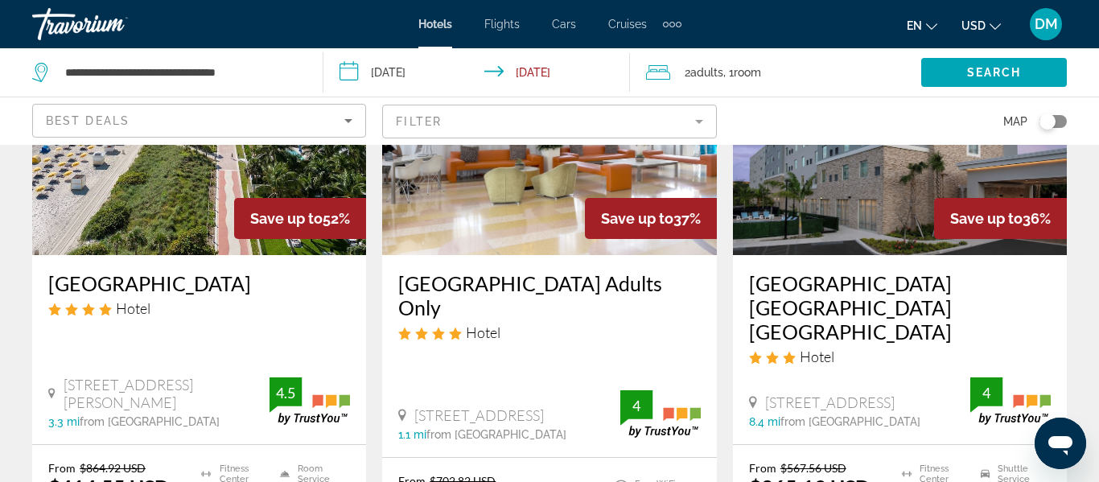
scroll to position [195, 0]
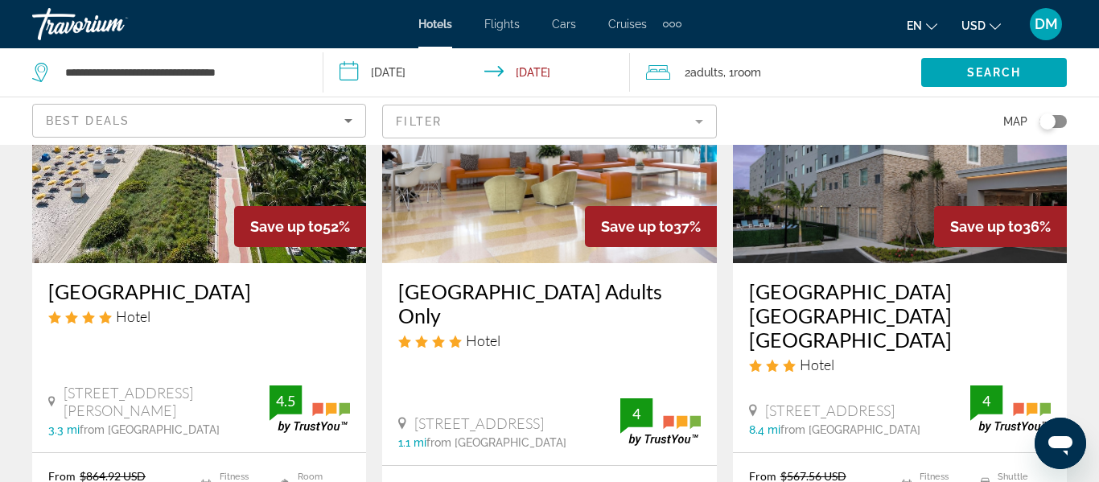
click at [269, 211] on div "Save up to 52%" at bounding box center [300, 226] width 132 height 41
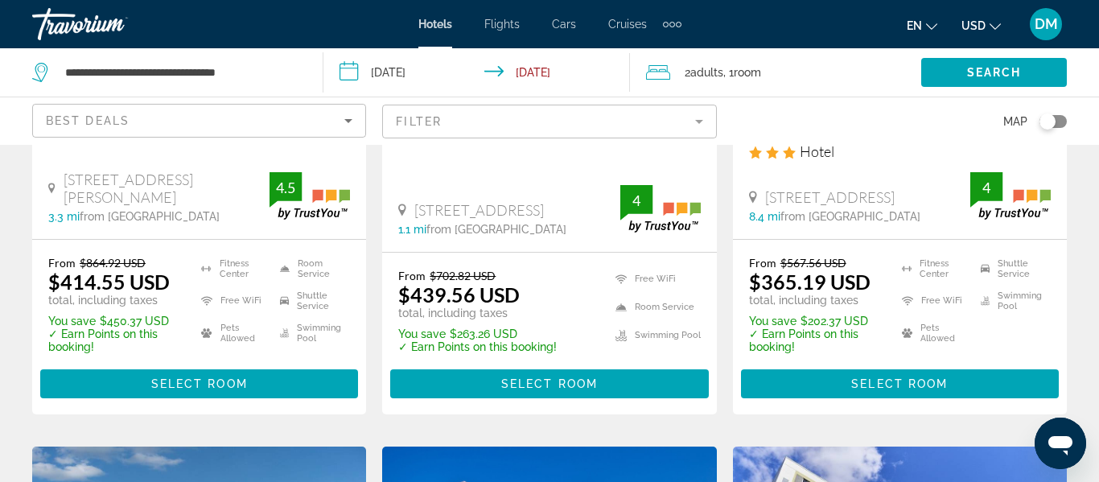
scroll to position [408, 0]
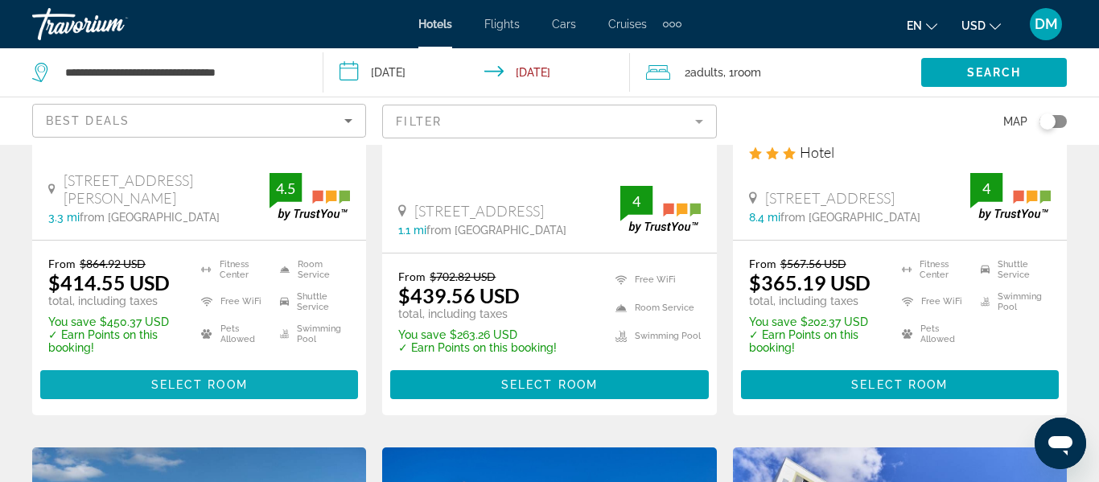
click at [279, 365] on span "Main content" at bounding box center [199, 384] width 318 height 39
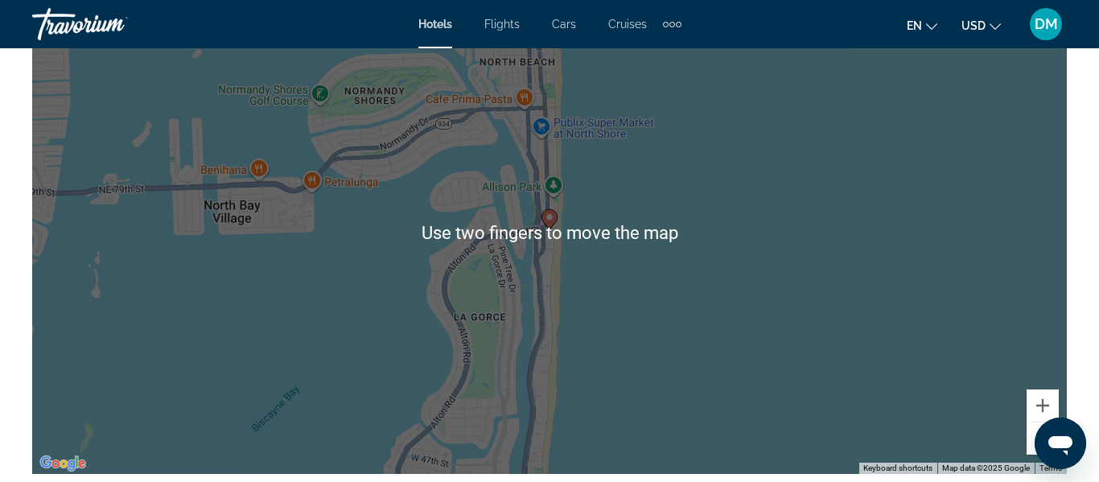
scroll to position [1872, 0]
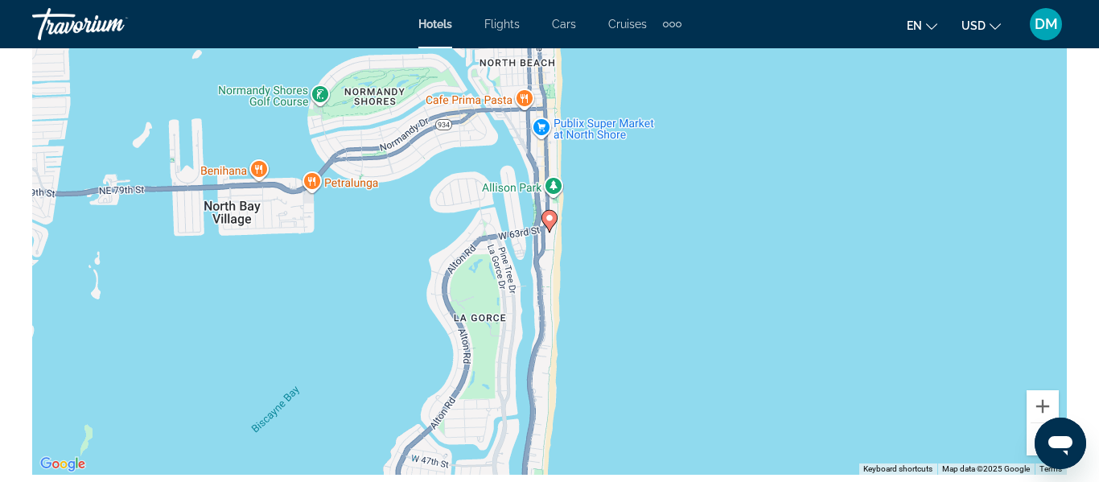
click at [939, 354] on div "To activate drag with keyboard, press Alt + Enter. Once in keyboard drag state,…" at bounding box center [549, 233] width 1034 height 483
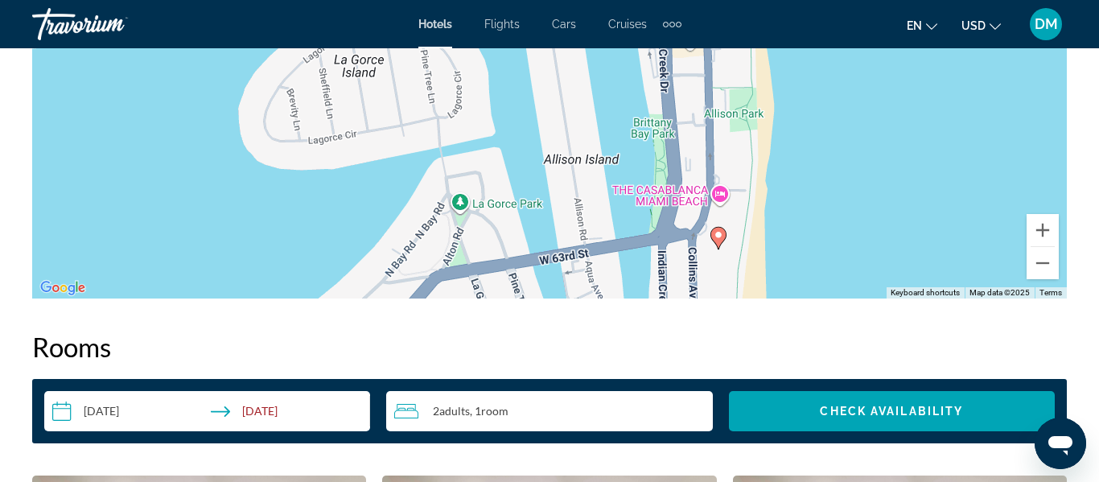
scroll to position [2032, 0]
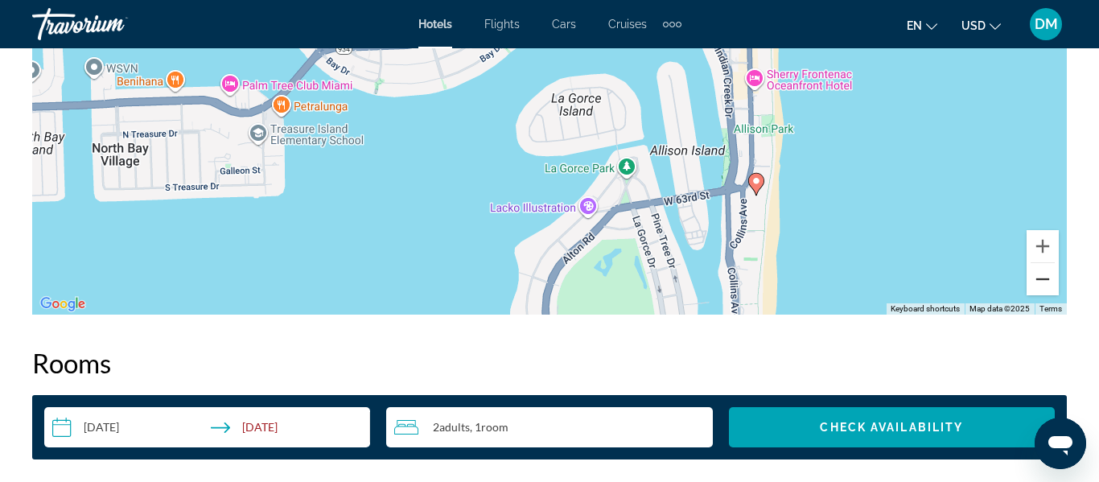
click at [1040, 269] on button "Zoom out" at bounding box center [1042, 279] width 32 height 32
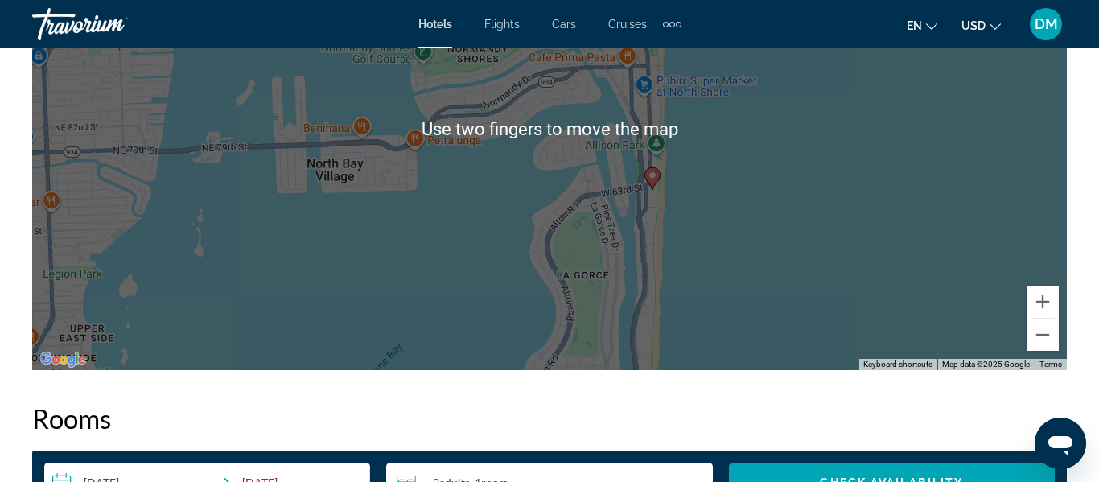
scroll to position [1960, 0]
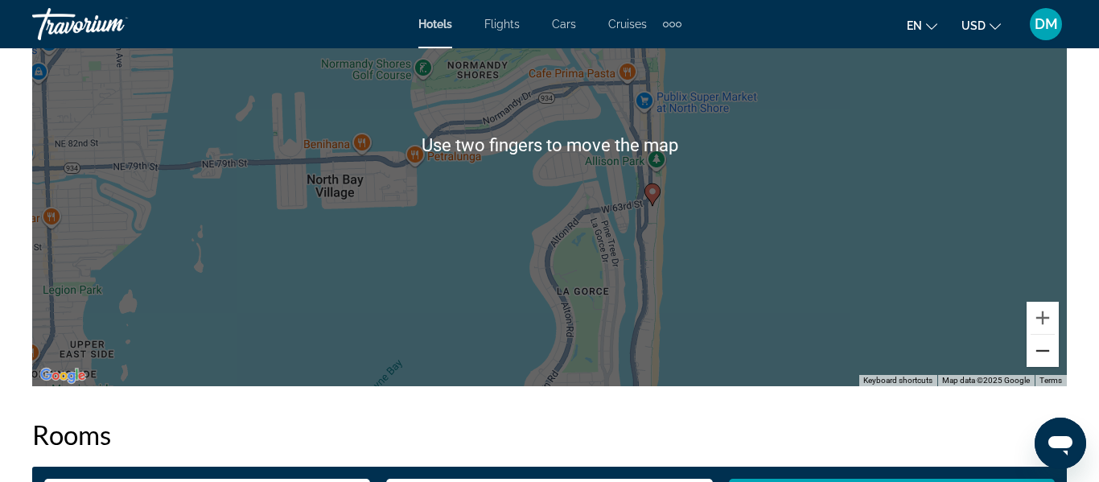
click at [1055, 360] on button "Zoom out" at bounding box center [1042, 351] width 32 height 32
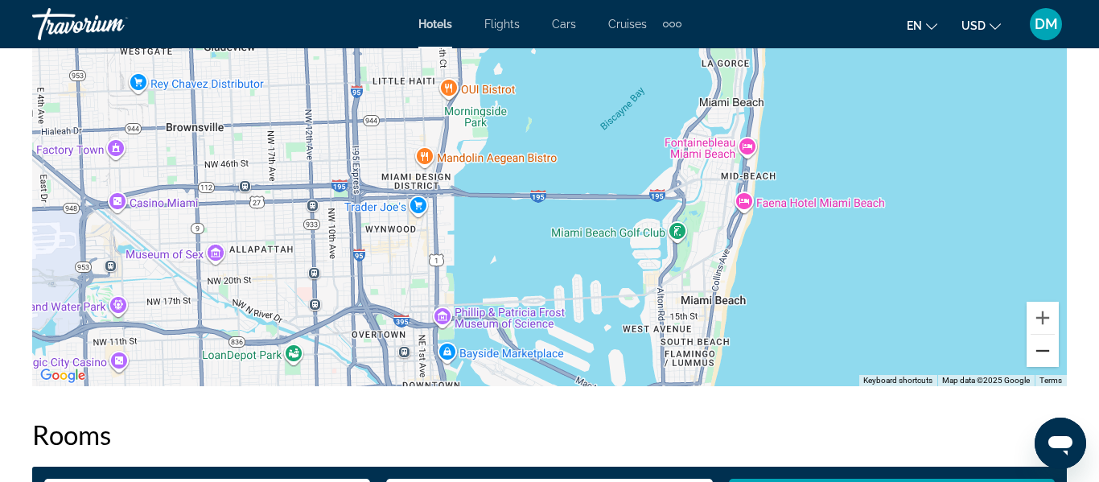
click at [1043, 352] on button "Zoom out" at bounding box center [1042, 351] width 32 height 32
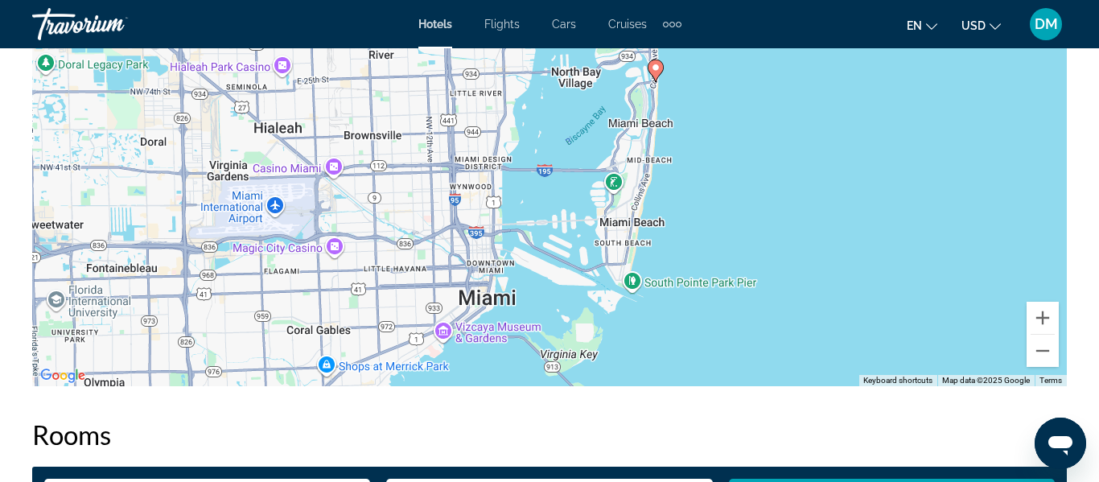
click at [648, 76] on gmp-advanced-marker "Main content" at bounding box center [656, 71] width 16 height 24
click at [660, 74] on icon "Main content" at bounding box center [655, 70] width 14 height 21
click at [660, 71] on image "Main content" at bounding box center [656, 68] width 10 height 10
click at [655, 79] on icon "Main content" at bounding box center [655, 70] width 14 height 21
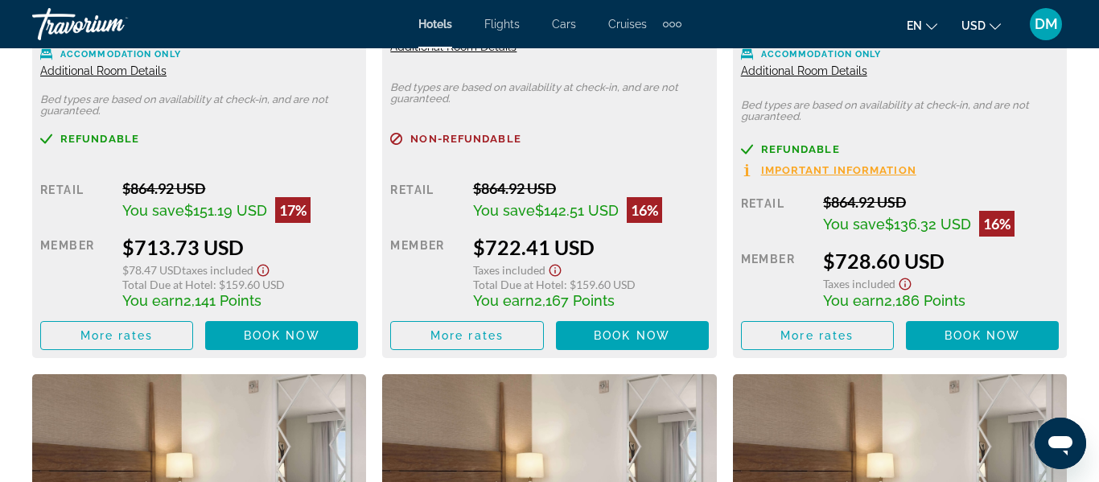
scroll to position [6289, 0]
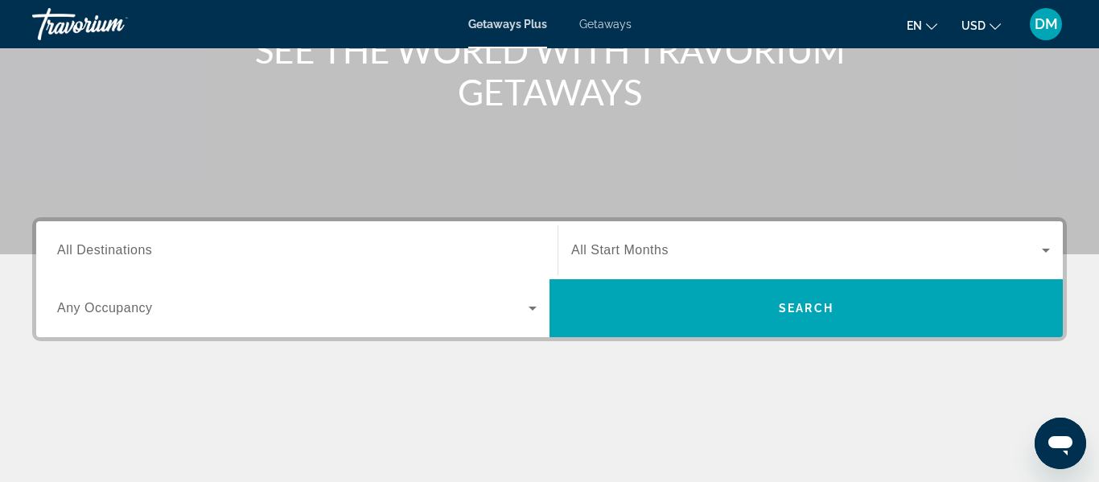
click at [85, 258] on div "Destination All Destinations" at bounding box center [296, 251] width 479 height 46
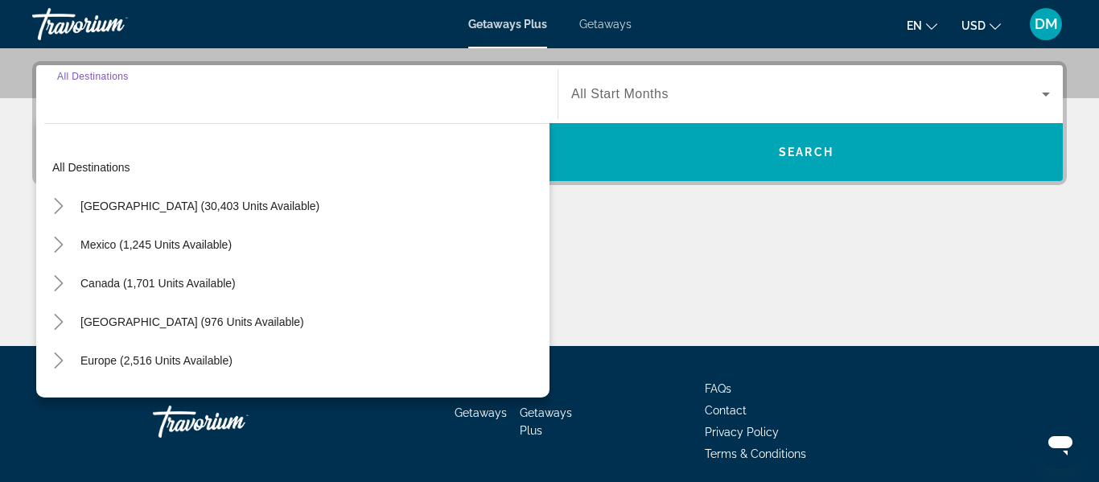
scroll to position [383, 0]
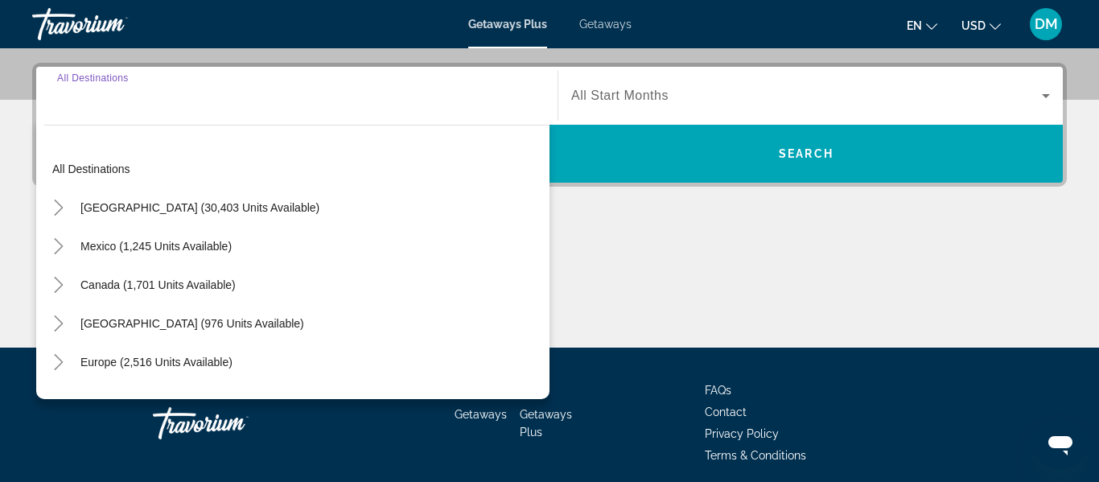
click at [606, 27] on span "Getaways" at bounding box center [605, 24] width 52 height 13
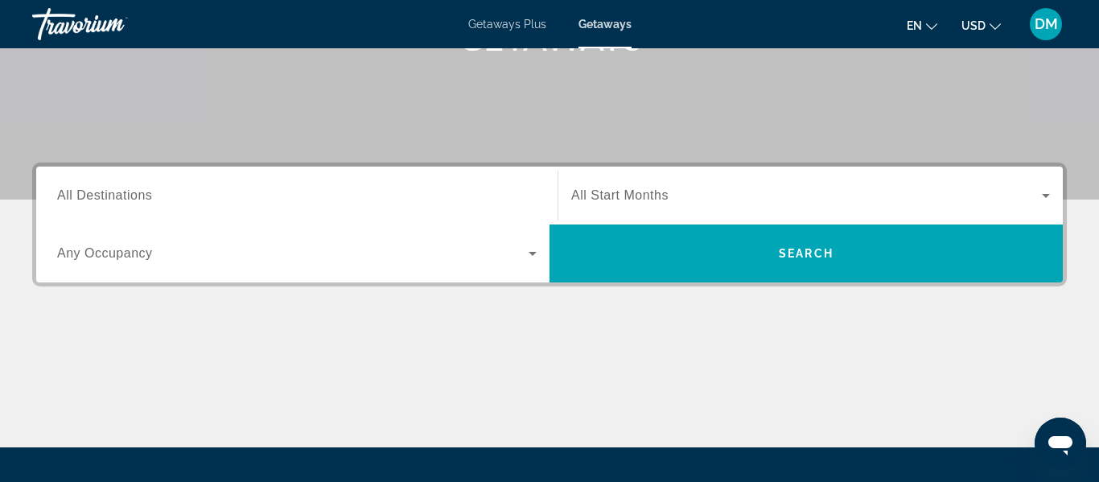
click at [86, 204] on div "Destination All Destinations" at bounding box center [296, 196] width 479 height 46
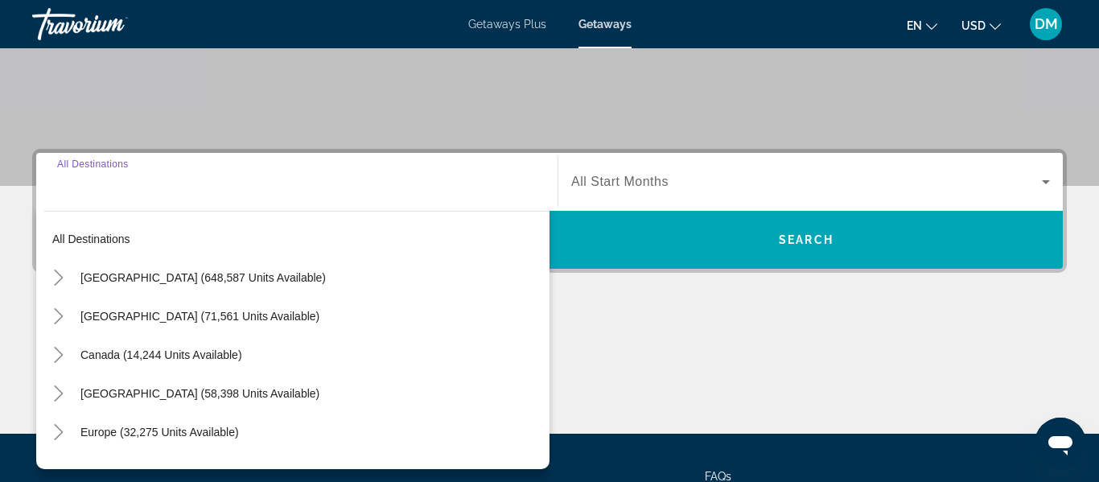
scroll to position [393, 0]
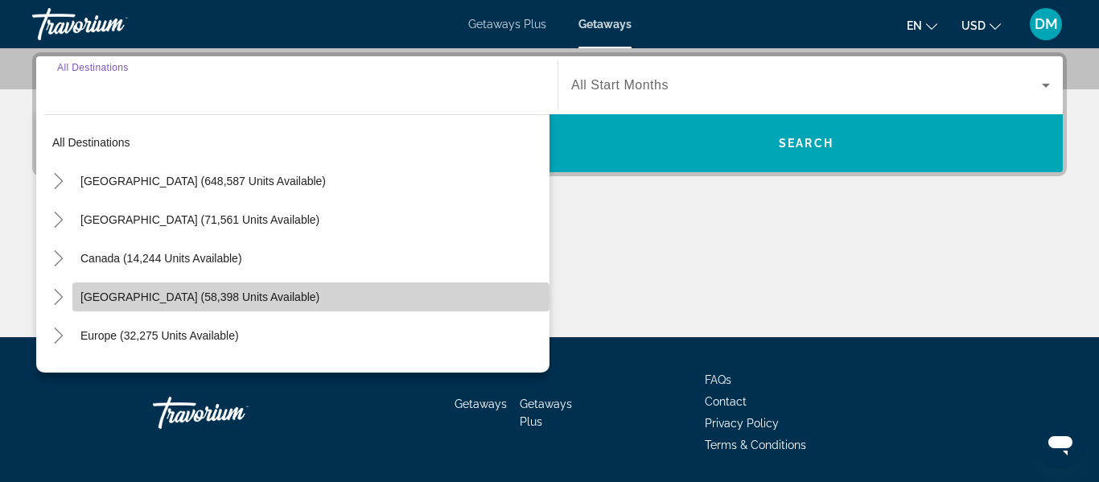
click at [98, 299] on span "Caribbean & Atlantic Islands (58,398 units available)" at bounding box center [199, 296] width 239 height 13
type input "**********"
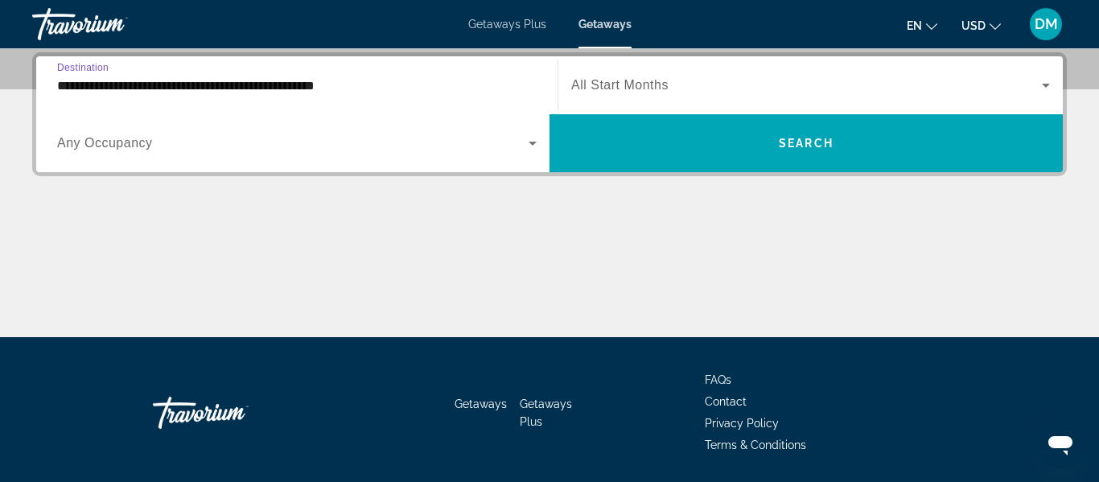
click at [80, 152] on span "Search widget" at bounding box center [292, 143] width 471 height 19
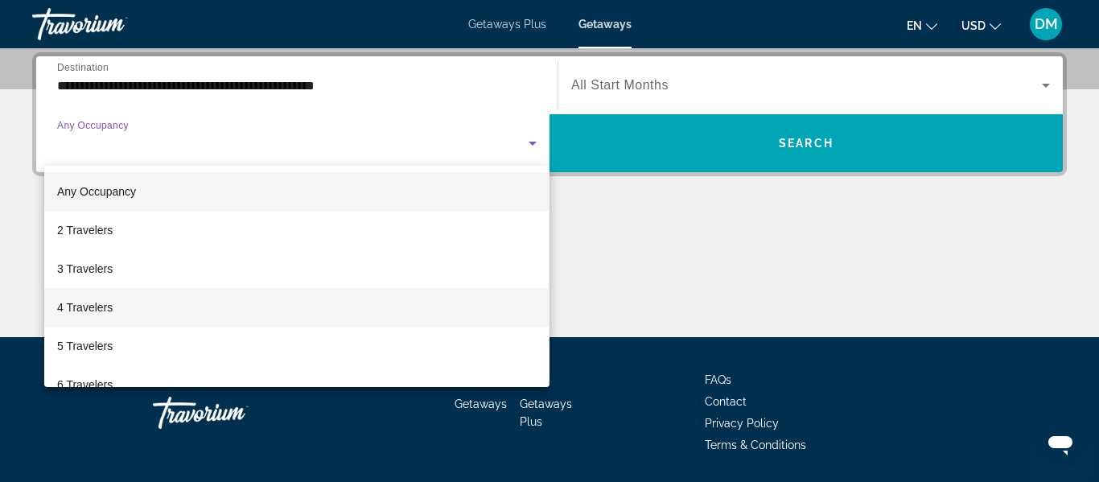
click at [72, 308] on span "4 Travelers" at bounding box center [85, 307] width 56 height 19
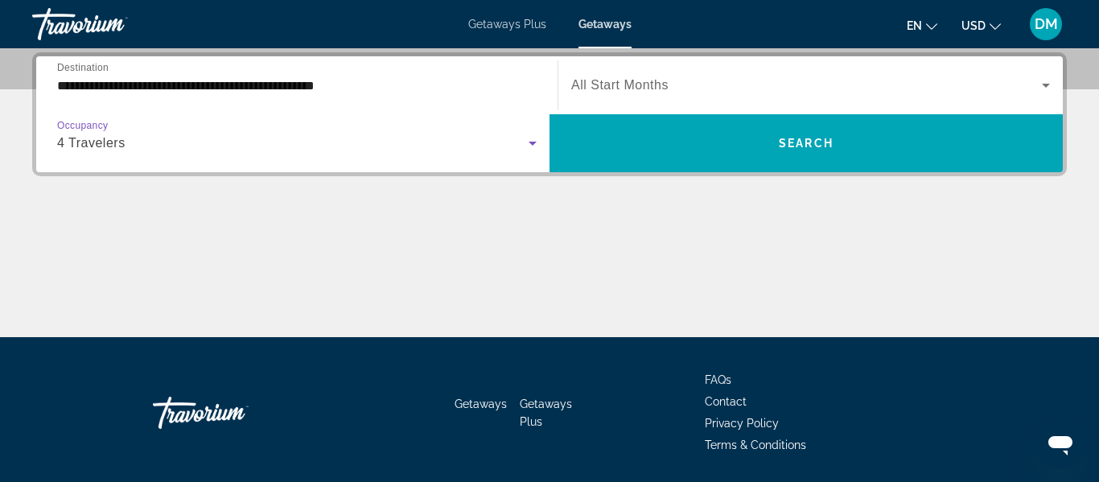
click at [880, 88] on span "Search widget" at bounding box center [806, 85] width 471 height 19
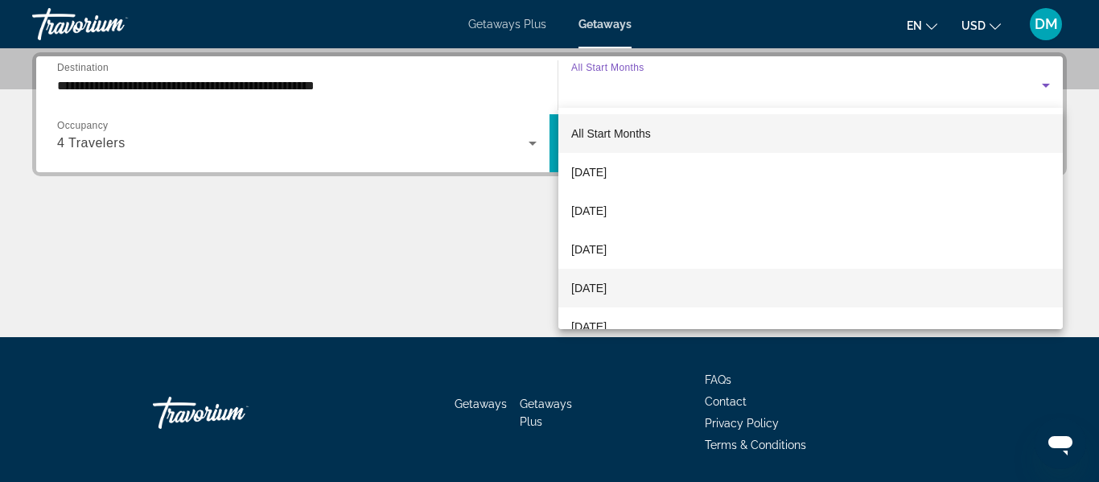
click at [851, 288] on mat-option "December 2025" at bounding box center [810, 288] width 504 height 39
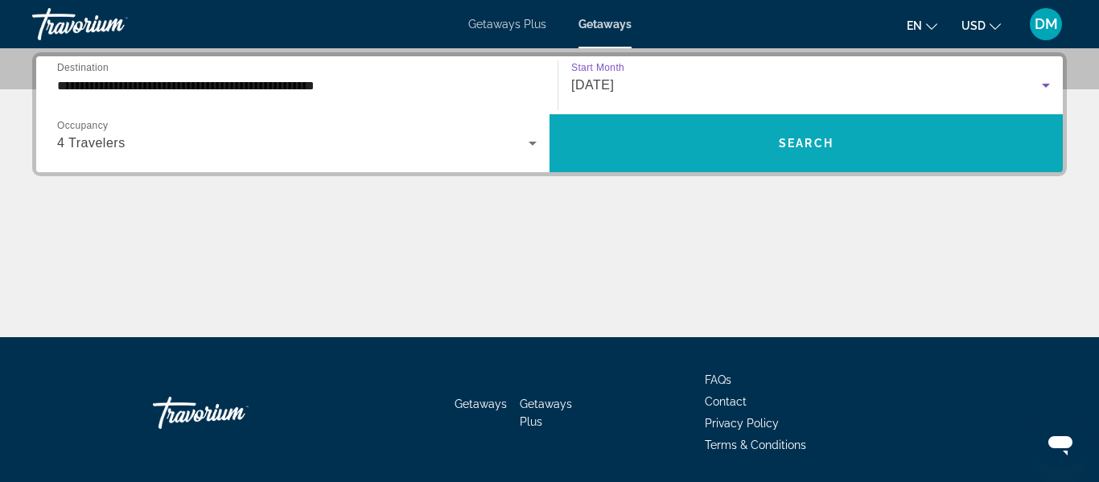
click at [957, 150] on span "Search widget" at bounding box center [805, 143] width 513 height 39
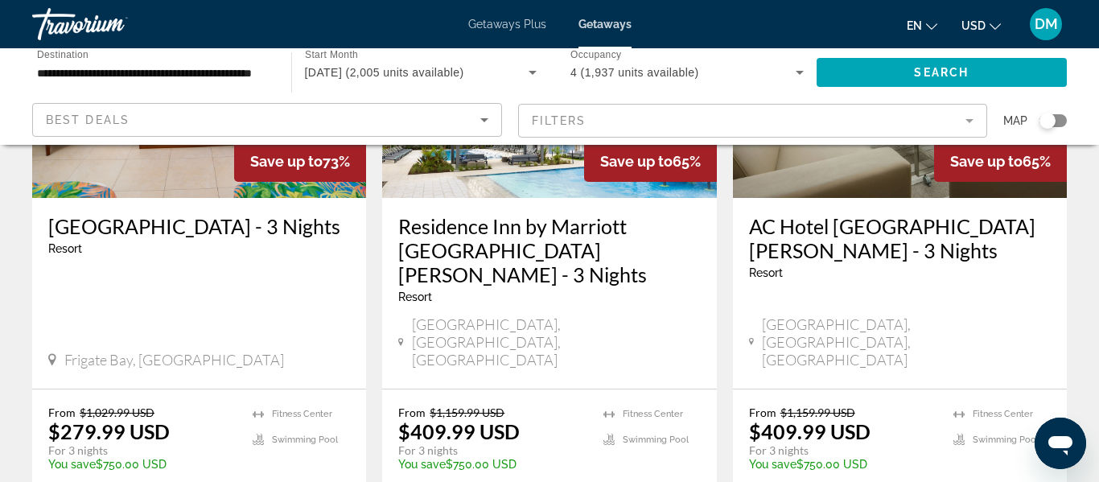
scroll to position [2093, 0]
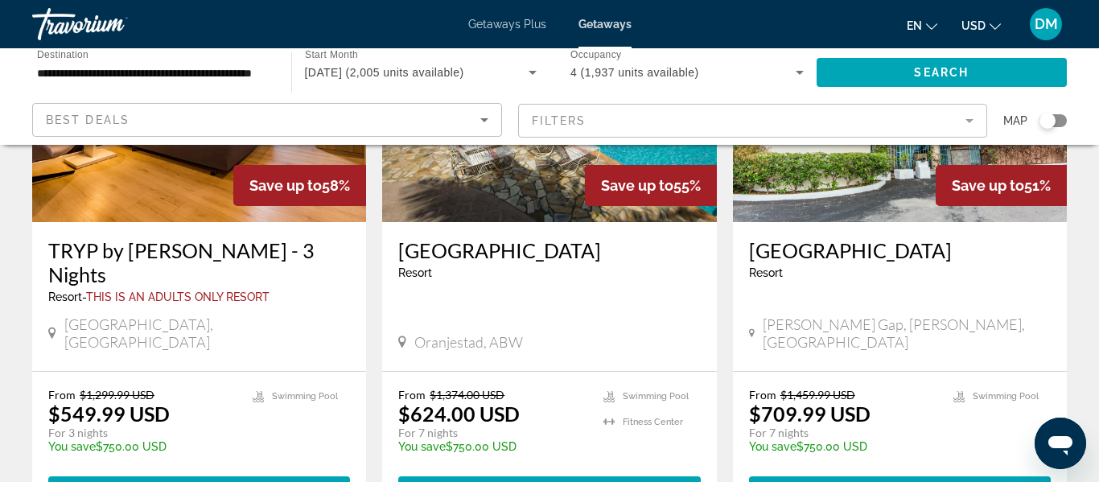
scroll to position [846, 0]
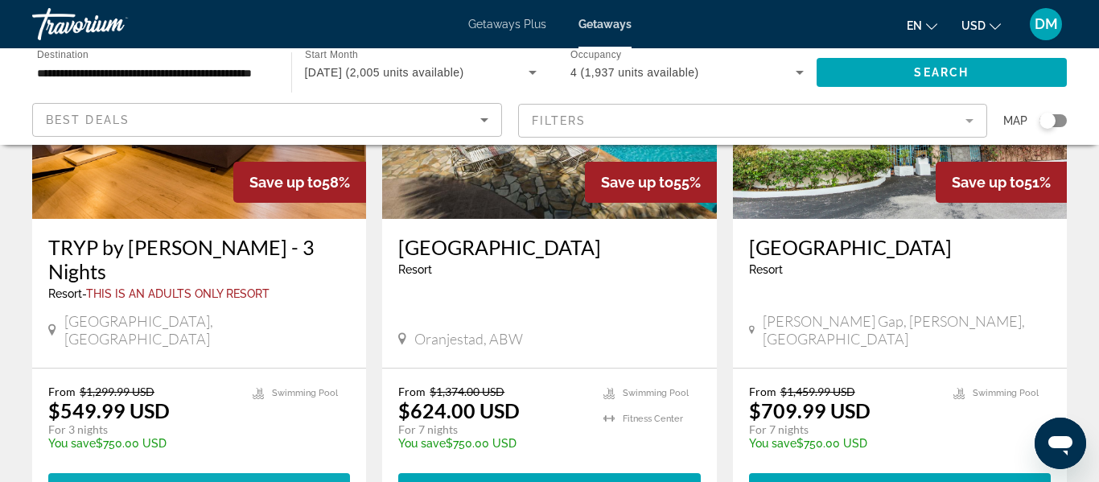
click at [122, 481] on span "View Resort" at bounding box center [159, 487] width 95 height 13
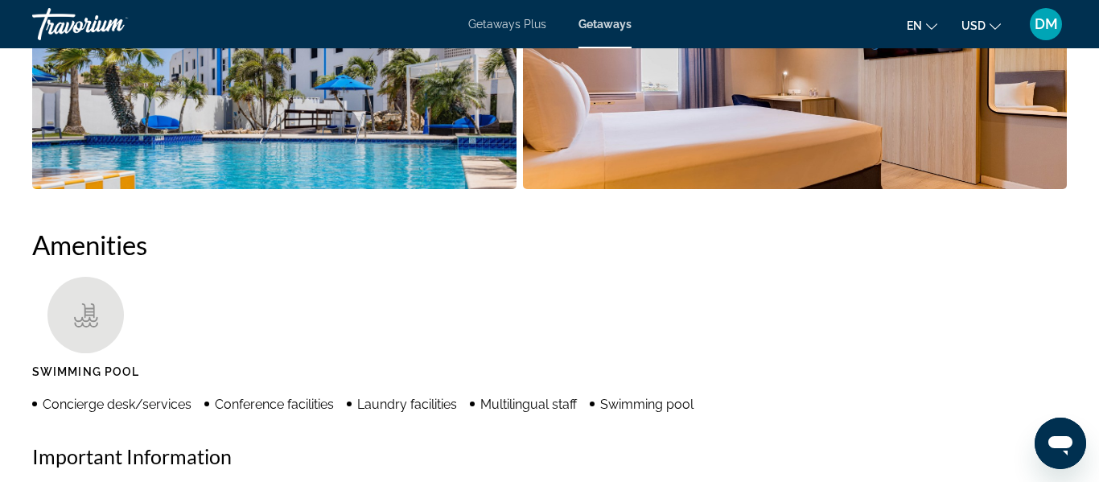
scroll to position [1380, 0]
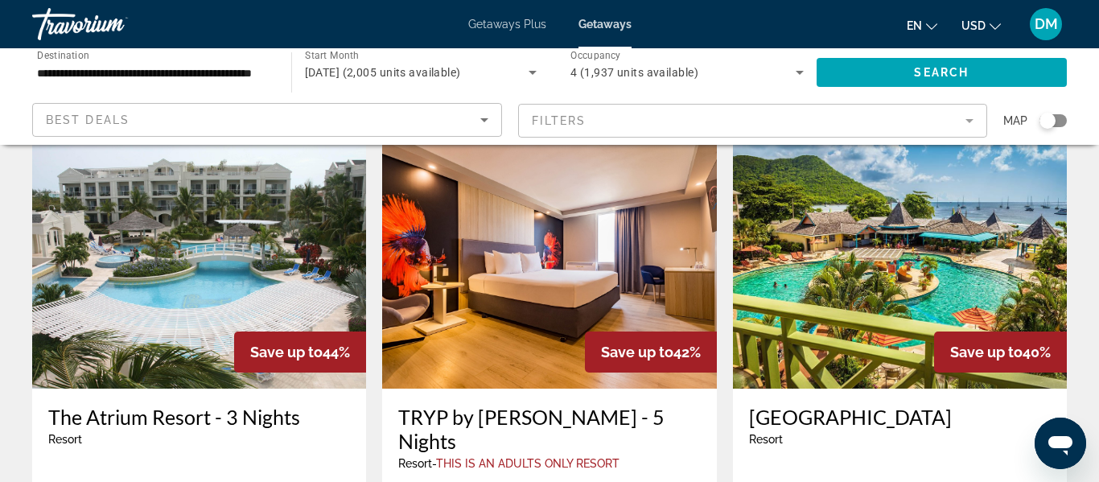
scroll to position [1898, 0]
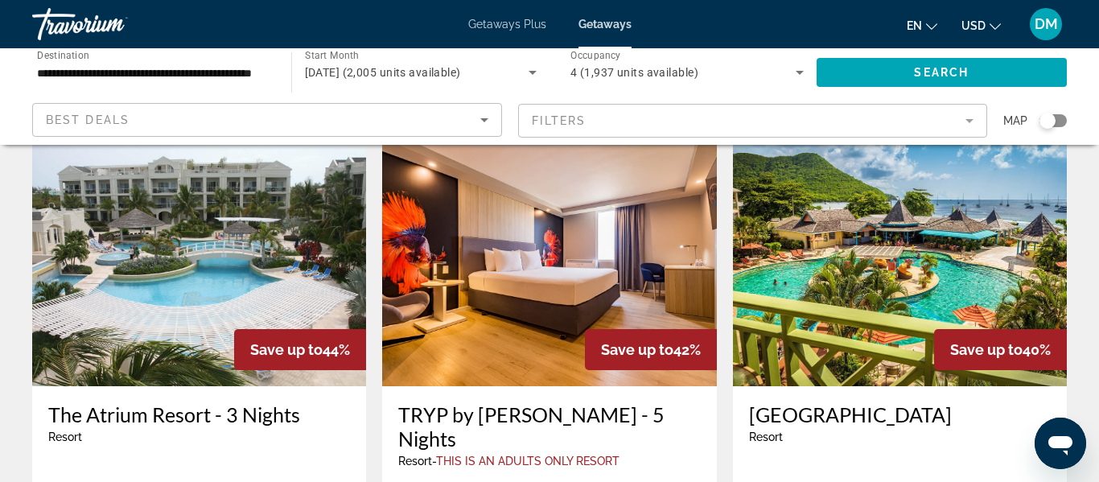
click at [145, 241] on img "Main content" at bounding box center [199, 257] width 334 height 257
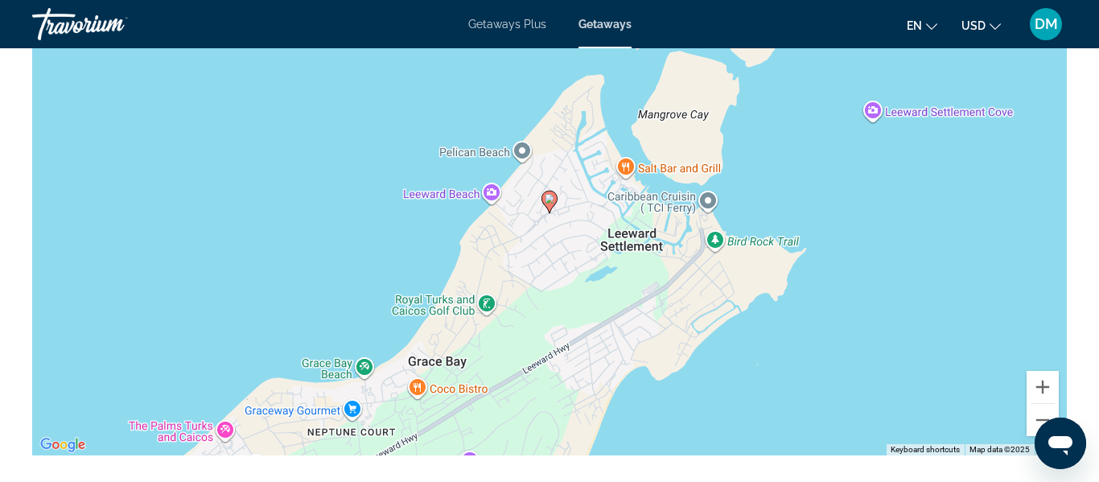
scroll to position [2123, 0]
